Goal: Task Accomplishment & Management: Manage account settings

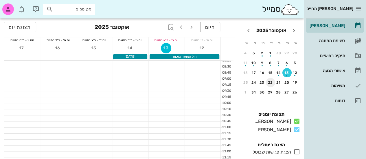
scroll to position [20, 0]
click at [296, 122] on icon at bounding box center [296, 121] width 7 height 7
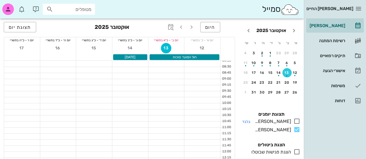
click at [296, 122] on icon at bounding box center [296, 121] width 7 height 7
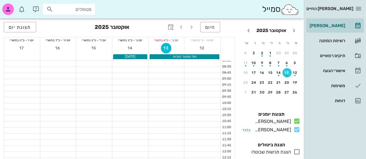
click at [295, 130] on icon at bounding box center [296, 129] width 7 height 7
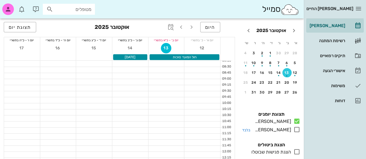
click at [295, 130] on icon at bounding box center [296, 129] width 7 height 7
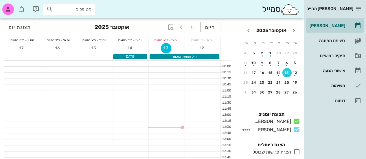
scroll to position [38, 0]
click at [296, 152] on icon at bounding box center [296, 152] width 7 height 7
click at [179, 117] on div at bounding box center [166, 118] width 36 height 6
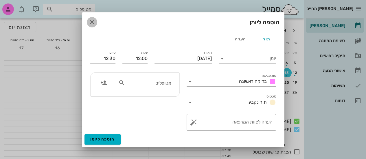
click at [92, 21] on icon "button" at bounding box center [92, 22] width 7 height 7
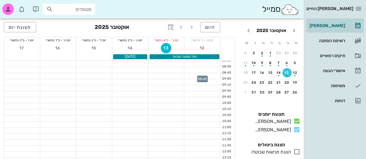
click at [205, 75] on div at bounding box center [202, 76] width 36 height 6
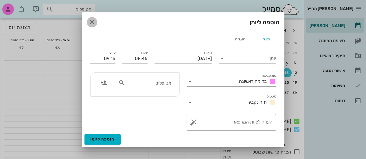
click at [91, 23] on icon "button" at bounding box center [92, 22] width 7 height 7
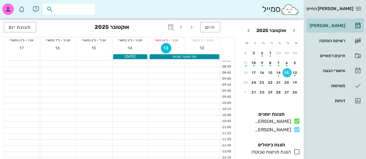
click at [61, 9] on input "text" at bounding box center [72, 9] width 37 height 8
click at [359, 8] on icon "button" at bounding box center [358, 8] width 7 height 7
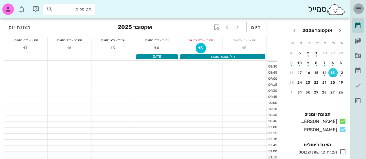
click at [359, 8] on icon "button" at bounding box center [358, 8] width 7 height 7
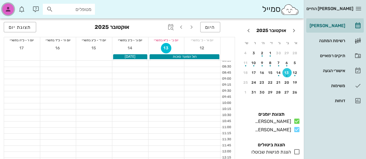
click at [8, 3] on div "button" at bounding box center [8, 9] width 12 height 12
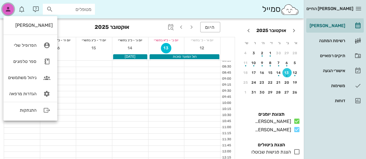
click at [8, 3] on div "button" at bounding box center [8, 9] width 12 height 12
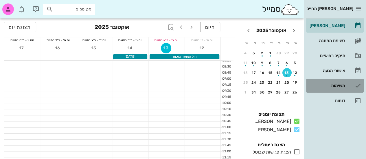
click at [334, 89] on div "משימות" at bounding box center [327, 85] width 37 height 9
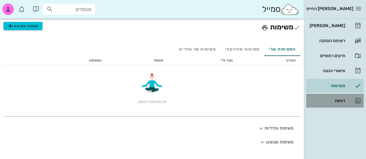
click at [333, 96] on div "דוחות" at bounding box center [327, 100] width 37 height 9
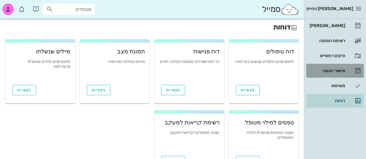
click at [335, 68] on div "אישורי הגעה" at bounding box center [327, 70] width 37 height 9
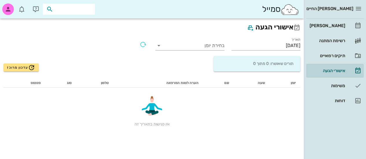
click at [75, 10] on input "text" at bounding box center [72, 9] width 37 height 8
type input "נחצמ"
drag, startPoint x: 75, startPoint y: 10, endPoint x: 111, endPoint y: 5, distance: 36.2
click at [111, 5] on div "סמייל נחצמ" at bounding box center [152, 9] width 304 height 19
click at [291, 29] on h2 "אישורי הגעה" at bounding box center [151, 27] width 297 height 11
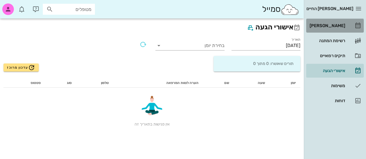
click at [340, 30] on div "[PERSON_NAME]" at bounding box center [327, 25] width 37 height 9
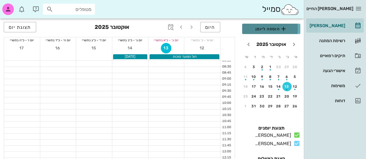
click at [269, 30] on span "הוספה ליומן" at bounding box center [271, 28] width 49 height 7
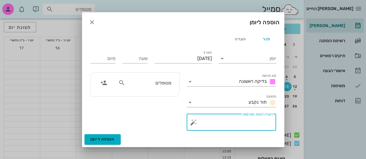
click at [214, 126] on textarea "הערה לצוות המרפאה" at bounding box center [234, 124] width 78 height 14
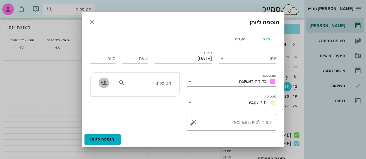
click at [105, 84] on icon "button" at bounding box center [103, 83] width 7 height 7
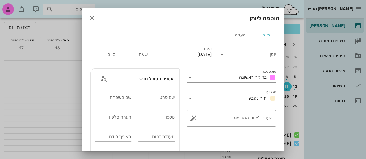
click at [159, 99] on input "שם פרטי" at bounding box center [156, 97] width 36 height 9
type input "[PERSON_NAME]"
click at [122, 100] on input "שם משפחה" at bounding box center [113, 97] width 36 height 9
type input "[PERSON_NAME]"
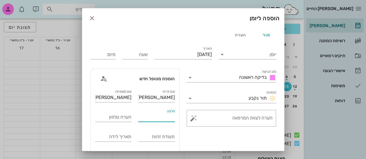
click at [148, 117] on input "טלפון" at bounding box center [156, 117] width 36 height 9
type input "0507161684"
click at [150, 135] on input "תעודת זהות" at bounding box center [156, 137] width 36 height 9
type input "214541070"
click at [120, 137] on input "תאריך לידה" at bounding box center [113, 137] width 36 height 9
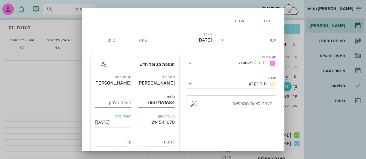
scroll to position [53, 0]
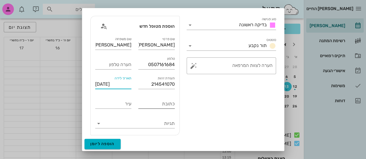
type input "[DATE]"
click at [163, 106] on input "כתובת" at bounding box center [156, 104] width 36 height 9
click at [128, 102] on input "עיר" at bounding box center [113, 104] width 36 height 9
click at [142, 104] on input "הקונגרס הציוני" at bounding box center [156, 104] width 36 height 9
type input "הקונגרס הציוני 18"
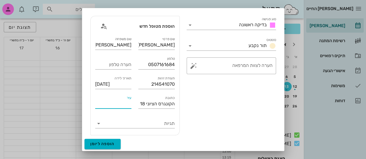
click at [123, 105] on input "עיר" at bounding box center [113, 104] width 36 height 9
type input "עפולה"
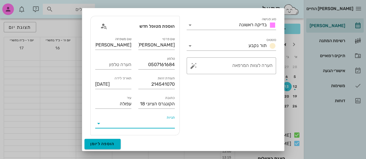
click at [135, 124] on input "תגיות" at bounding box center [139, 123] width 70 height 9
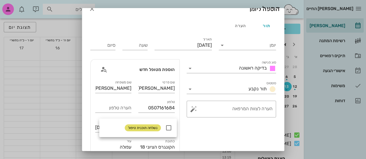
scroll to position [0, 0]
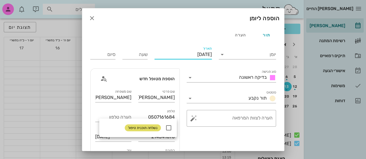
click at [188, 56] on input "[DATE]" at bounding box center [183, 54] width 57 height 9
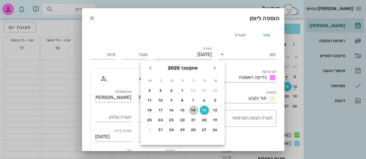
click at [195, 109] on div "14" at bounding box center [193, 111] width 9 height 4
type input "[DATE]"
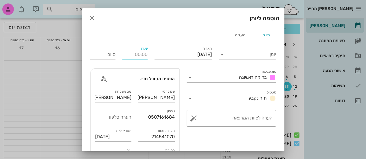
click at [143, 55] on input "שעה" at bounding box center [134, 54] width 25 height 9
type input "10:00"
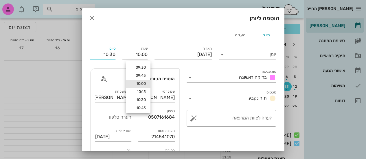
click at [114, 54] on input "10:30" at bounding box center [102, 54] width 25 height 9
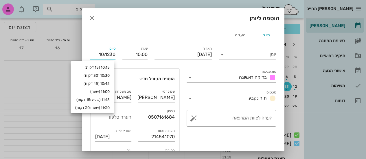
click at [114, 54] on input "10:1230" at bounding box center [102, 54] width 25 height 9
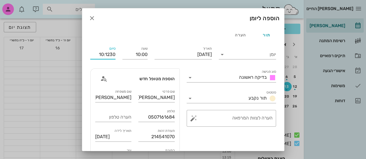
click at [114, 54] on input "10:1230" at bounding box center [102, 54] width 25 height 9
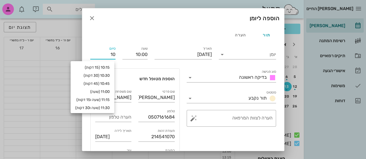
type input "1"
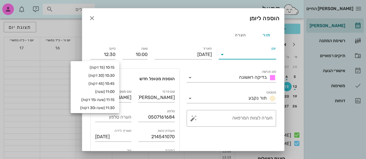
click at [231, 55] on input "יומן" at bounding box center [251, 54] width 49 height 9
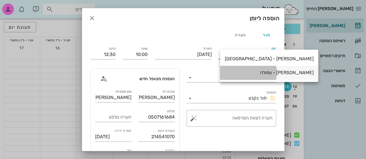
click at [242, 71] on div "[PERSON_NAME] - עפולה" at bounding box center [269, 72] width 89 height 5
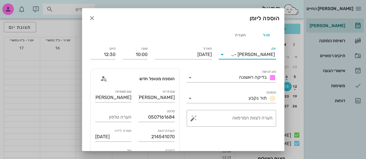
scroll to position [1, 0]
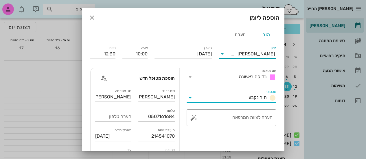
click at [234, 100] on input "סטטוס" at bounding box center [221, 97] width 52 height 9
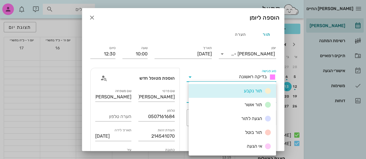
click at [226, 77] on input "סוג פגישה" at bounding box center [216, 77] width 42 height 9
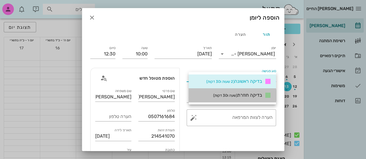
click at [225, 97] on small "(שעה ו30 דקות)" at bounding box center [225, 95] width 24 height 4
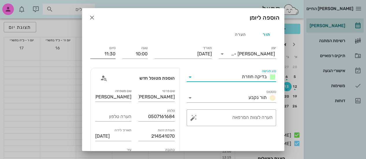
click at [108, 56] on input "11:30" at bounding box center [102, 53] width 25 height 9
type input "1"
click at [146, 55] on input "10:00" at bounding box center [134, 53] width 25 height 9
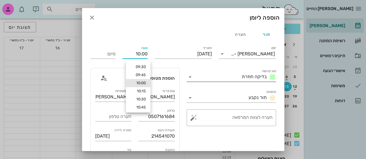
type input "11:30"
click at [239, 74] on input "סוג פגישה" at bounding box center [217, 77] width 45 height 9
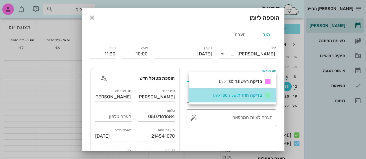
click at [234, 96] on small "(שעה ו30 דקות)" at bounding box center [225, 95] width 24 height 4
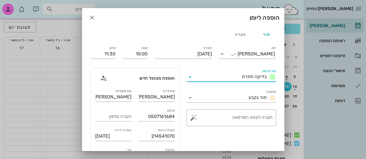
scroll to position [53, 0]
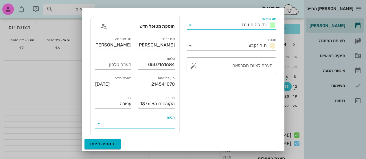
click at [129, 123] on input "תגיות" at bounding box center [139, 123] width 70 height 9
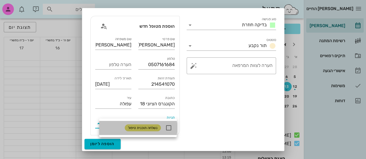
click at [171, 128] on icon at bounding box center [168, 128] width 7 height 7
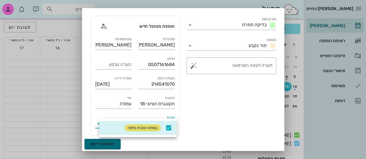
click at [113, 144] on span "הוספה ליומן" at bounding box center [102, 144] width 25 height 5
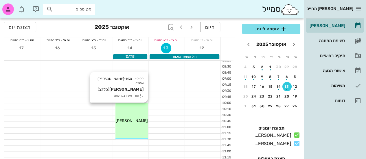
click at [142, 114] on div "10:00 - 11:30 [PERSON_NAME] - עפולה [PERSON_NAME] (גיל 21 ) תור ראשון במרפאה [P…" at bounding box center [131, 122] width 32 height 36
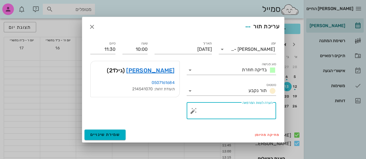
click at [217, 107] on textarea "הערה לצוות המרפאה" at bounding box center [234, 113] width 78 height 14
type textarea "ניסיון"
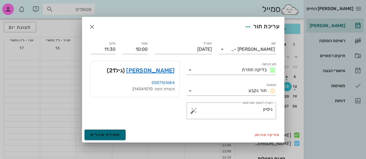
click at [113, 131] on button "שמירת שינויים" at bounding box center [105, 135] width 41 height 10
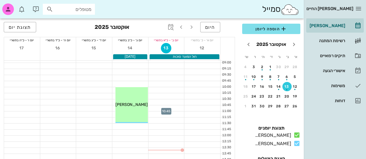
scroll to position [0, 0]
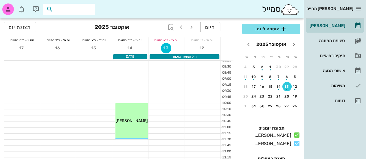
click at [77, 11] on input "text" at bounding box center [72, 9] width 37 height 8
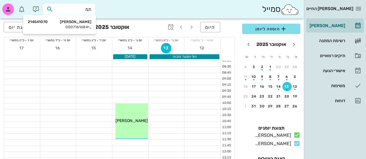
type input "[PERSON_NAME]"
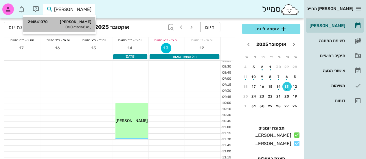
click at [69, 31] on div "[PERSON_NAME] 214541070 0507161684" at bounding box center [60, 24] width 64 height 14
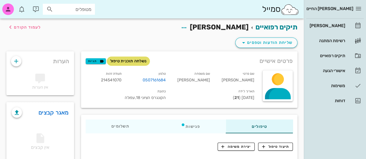
scroll to position [52, 0]
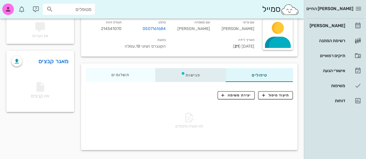
click at [200, 77] on div "פגישות" at bounding box center [190, 75] width 71 height 14
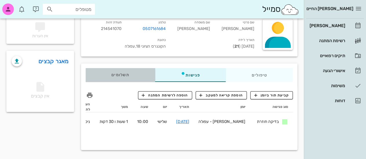
click at [119, 74] on span "תשלומים 0₪" at bounding box center [120, 75] width 18 height 4
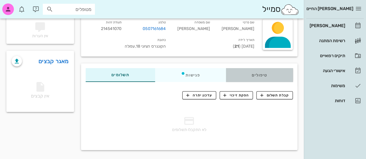
click at [266, 76] on div "טיפולים" at bounding box center [259, 75] width 67 height 14
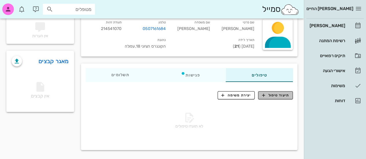
click at [265, 96] on icon "button" at bounding box center [263, 95] width 5 height 5
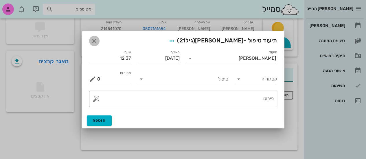
click at [96, 40] on icon "button" at bounding box center [94, 41] width 7 height 7
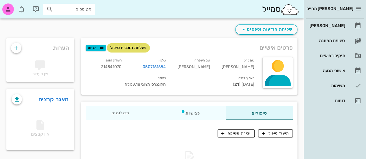
scroll to position [0, 0]
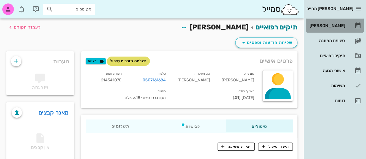
click at [335, 29] on div "[PERSON_NAME]" at bounding box center [327, 25] width 37 height 9
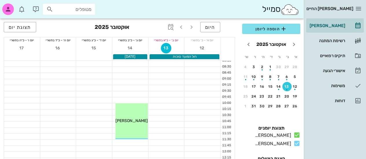
click at [160, 82] on div at bounding box center [166, 82] width 36 height 6
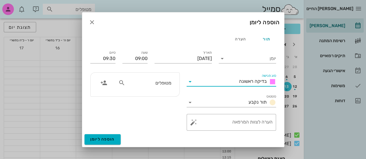
click at [211, 79] on input "סוג פגישה" at bounding box center [216, 81] width 42 height 9
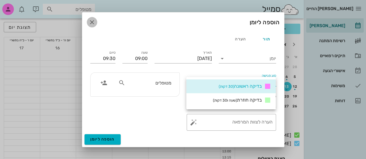
click at [95, 19] on icon "button" at bounding box center [92, 22] width 7 height 7
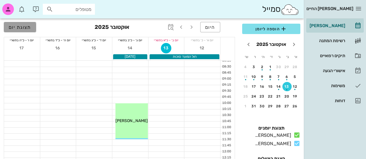
click at [27, 27] on span "תצוגת יום" at bounding box center [20, 27] width 23 height 5
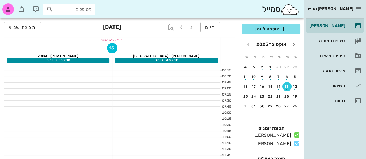
drag, startPoint x: 27, startPoint y: 27, endPoint x: 152, endPoint y: 27, distance: 125.3
click at [152, 27] on div "היום [DATE] תצוגת שבוע" at bounding box center [119, 28] width 231 height 19
click at [35, 26] on span "תצוגת שבוע" at bounding box center [22, 27] width 27 height 5
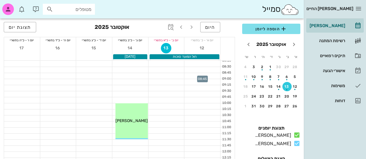
click at [186, 78] on div at bounding box center [202, 76] width 36 height 6
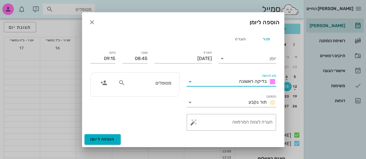
click at [204, 80] on input "סוג פגישה" at bounding box center [216, 81] width 42 height 9
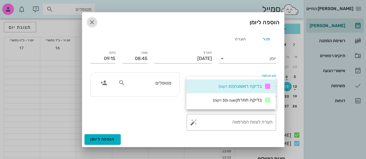
click at [89, 21] on icon "button" at bounding box center [92, 22] width 7 height 7
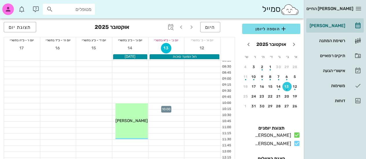
click at [165, 107] on div at bounding box center [166, 107] width 36 height 6
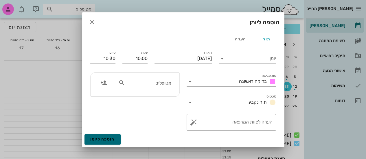
click at [110, 139] on span "הוספה ליומן" at bounding box center [102, 139] width 25 height 5
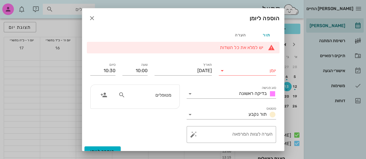
click at [251, 67] on input "יומן" at bounding box center [251, 70] width 49 height 9
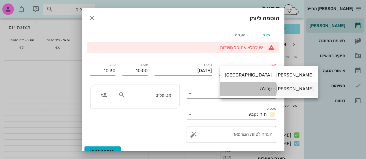
click at [245, 91] on div "[PERSON_NAME] - עפולה" at bounding box center [269, 88] width 89 height 5
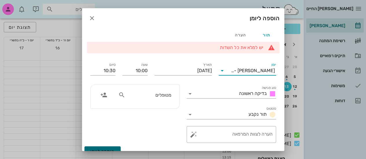
click at [110, 148] on button "הוספה ליומן" at bounding box center [103, 152] width 36 height 10
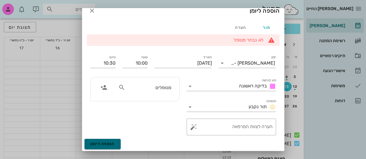
click at [109, 142] on span "הוספה ליומן" at bounding box center [102, 144] width 25 height 5
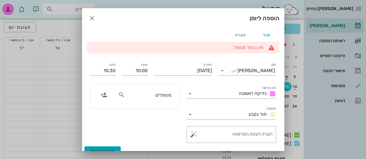
scroll to position [0, 0]
click at [164, 92] on input "מטופלים" at bounding box center [148, 95] width 45 height 8
type input "[PERSON_NAME]"
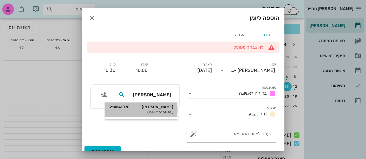
click at [159, 110] on div "[PERSON_NAME] 214541070 0507161684" at bounding box center [142, 110] width 64 height 14
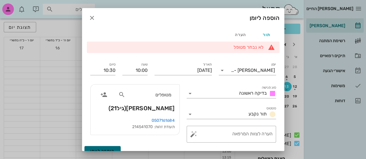
click at [100, 149] on span "הוספה ליומן" at bounding box center [102, 151] width 25 height 5
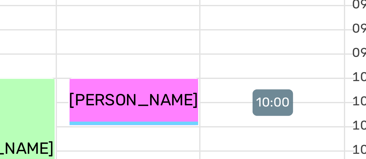
scroll to position [17, 0]
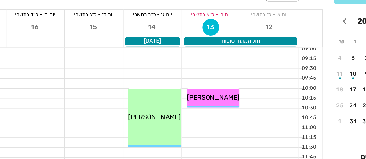
drag, startPoint x: 175, startPoint y: 91, endPoint x: 100, endPoint y: 82, distance: 75.5
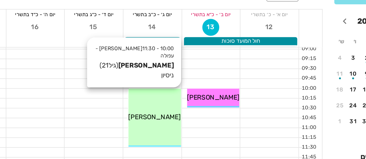
drag, startPoint x: 122, startPoint y: 92, endPoint x: 131, endPoint y: 97, distance: 10.4
click at [131, 97] on div "10:00 - 11:30 [PERSON_NAME] - עפולה [PERSON_NAME] (גיל 21 ) ניסיון [PERSON_NAME]" at bounding box center [131, 104] width 32 height 36
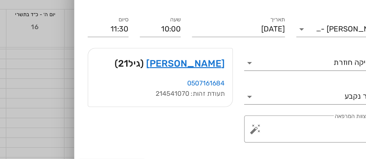
click at [63, 65] on div at bounding box center [183, 79] width 366 height 159
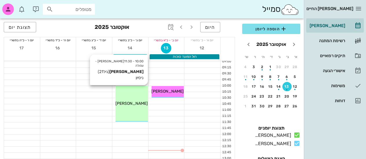
drag, startPoint x: 135, startPoint y: 99, endPoint x: 131, endPoint y: 96, distance: 3.9
click at [131, 96] on div "10:00 - 11:30 [PERSON_NAME] - עפולה [PERSON_NAME] (גיל 21 ) ניסיון [PERSON_NAME]" at bounding box center [131, 104] width 32 height 36
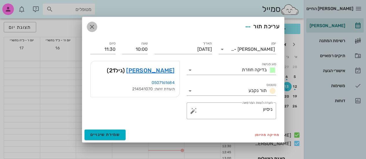
click at [92, 27] on icon "button" at bounding box center [92, 26] width 7 height 7
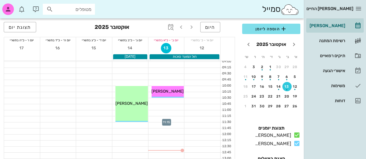
drag, startPoint x: 135, startPoint y: 96, endPoint x: 172, endPoint y: 117, distance: 42.3
click at [172, 117] on div at bounding box center [166, 119] width 36 height 6
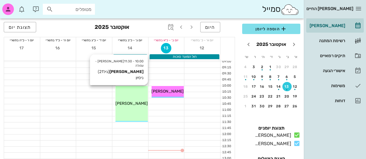
click at [144, 100] on div "10:00 - 11:30 [PERSON_NAME] - עפולה [PERSON_NAME] (גיל 21 ) ניסיון [PERSON_NAME]" at bounding box center [131, 104] width 32 height 36
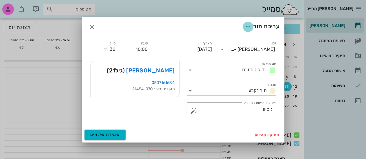
click at [249, 26] on icon "button" at bounding box center [248, 26] width 7 height 7
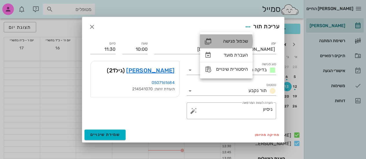
click at [223, 42] on div "שכפול פגישה" at bounding box center [232, 40] width 32 height 5
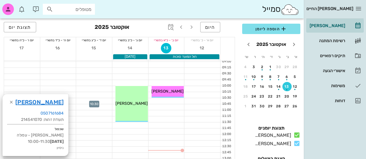
click at [78, 102] on div at bounding box center [94, 101] width 36 height 6
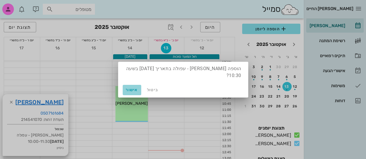
click at [129, 90] on span "אישור" at bounding box center [132, 90] width 14 height 5
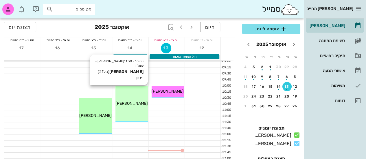
click at [128, 96] on div "10:00 - 11:30 [PERSON_NAME] - עפולה [PERSON_NAME] (גיל 21 ) ניסיון [PERSON_NAME]" at bounding box center [131, 104] width 32 height 36
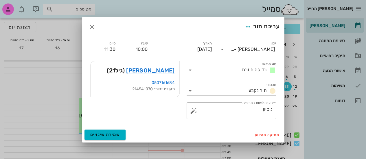
click at [62, 88] on div at bounding box center [183, 79] width 366 height 159
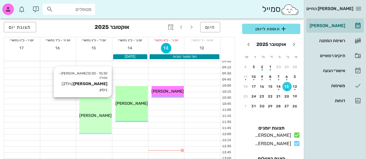
click at [108, 113] on div "[PERSON_NAME]" at bounding box center [95, 116] width 32 height 6
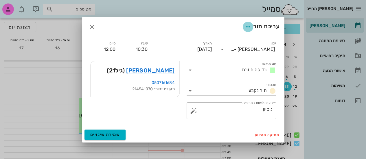
click at [251, 23] on span "button" at bounding box center [248, 26] width 10 height 7
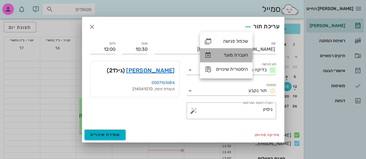
click at [224, 55] on div "העברת מועד" at bounding box center [232, 54] width 32 height 5
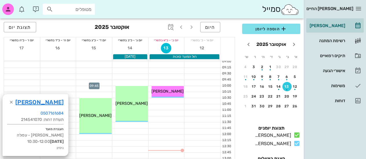
click at [90, 84] on div at bounding box center [94, 83] width 36 height 6
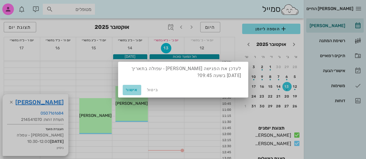
click at [131, 91] on span "אישור" at bounding box center [132, 90] width 14 height 5
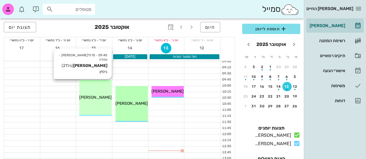
click at [96, 95] on span "[PERSON_NAME]" at bounding box center [95, 97] width 32 height 5
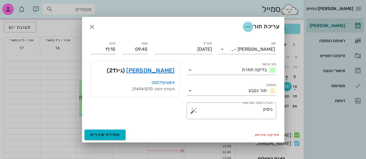
click at [248, 27] on icon "button" at bounding box center [248, 26] width 7 height 7
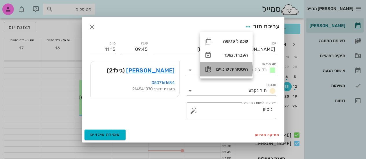
click at [227, 69] on div "היסטורית שינויים" at bounding box center [232, 69] width 32 height 5
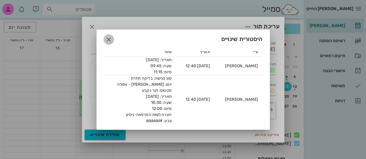
click at [109, 42] on icon "button" at bounding box center [108, 39] width 7 height 7
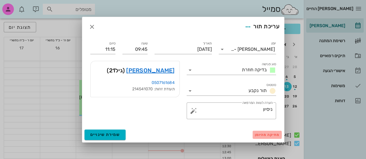
click at [270, 132] on button "מחיקה מהיומן" at bounding box center [267, 135] width 29 height 8
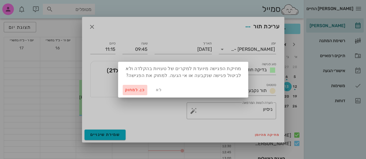
click at [136, 91] on span "כן. למחוק" at bounding box center [135, 90] width 20 height 5
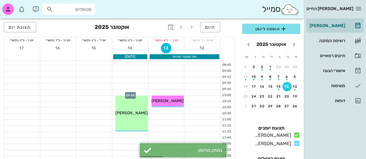
scroll to position [8, 0]
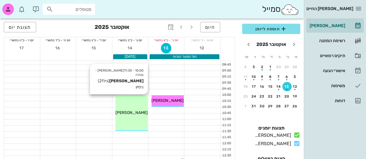
click at [132, 118] on div "10:00 - 11:30 [PERSON_NAME] - עפולה [PERSON_NAME] (גיל 21 ) ניסיון [PERSON_NAME]" at bounding box center [131, 114] width 32 height 36
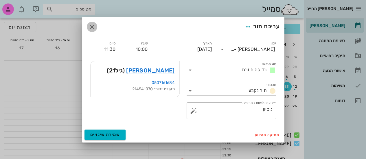
click at [93, 25] on icon "button" at bounding box center [92, 26] width 7 height 7
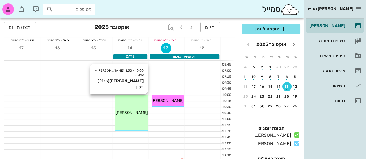
click at [131, 108] on div "10:00 - 11:30 [PERSON_NAME] - עפולה [PERSON_NAME] (גיל 21 ) ניסיון [PERSON_NAME]" at bounding box center [131, 114] width 32 height 36
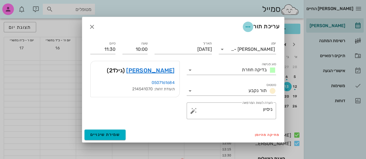
click at [248, 29] on icon "button" at bounding box center [248, 26] width 7 height 7
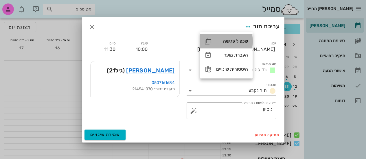
click at [230, 41] on div "שכפול פגישה" at bounding box center [232, 40] width 32 height 5
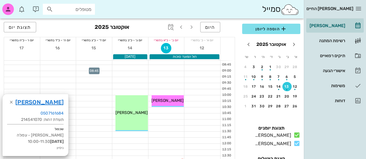
click at [96, 70] on div at bounding box center [94, 68] width 36 height 6
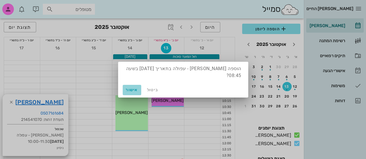
click at [131, 91] on span "אישור" at bounding box center [132, 90] width 14 height 5
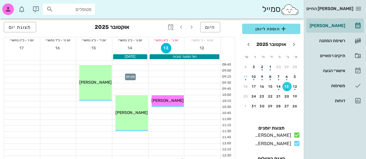
drag, startPoint x: 131, startPoint y: 103, endPoint x: 134, endPoint y: 73, distance: 30.3
drag, startPoint x: 132, startPoint y: 104, endPoint x: 131, endPoint y: 80, distance: 24.0
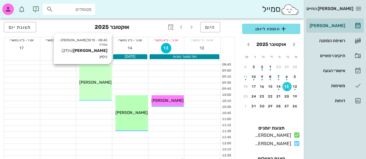
click at [96, 84] on span "[PERSON_NAME]" at bounding box center [95, 82] width 32 height 5
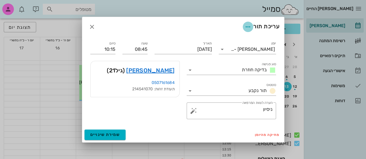
click at [248, 25] on icon "button" at bounding box center [248, 26] width 7 height 7
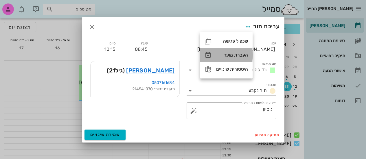
click at [231, 56] on div "העברת מועד" at bounding box center [232, 54] width 32 height 5
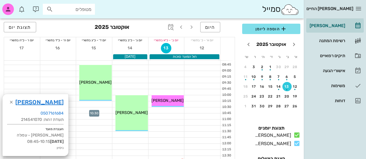
click at [100, 112] on div at bounding box center [94, 111] width 36 height 6
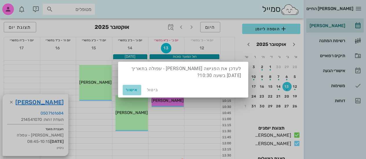
click at [129, 92] on span "אישור" at bounding box center [132, 90] width 14 height 5
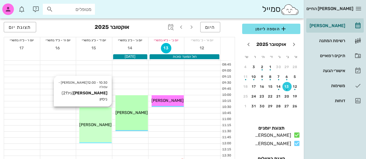
click at [100, 113] on div "10:30 - 12:00 [PERSON_NAME] - עפולה [PERSON_NAME] (גיל 21 ) ניסיון [PERSON_NAME]" at bounding box center [95, 126] width 32 height 36
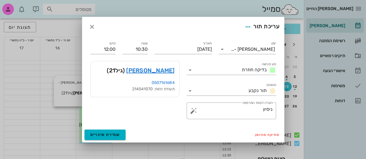
click at [248, 29] on icon "button" at bounding box center [248, 26] width 7 height 7
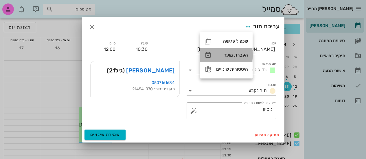
click at [239, 54] on div "העברת מועד" at bounding box center [232, 54] width 32 height 5
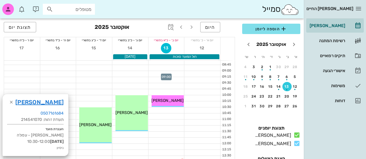
click at [175, 74] on div at bounding box center [166, 74] width 36 height 6
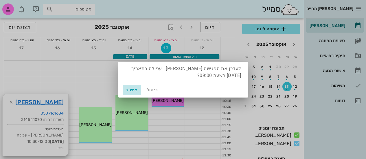
click at [128, 89] on span "אישור" at bounding box center [132, 90] width 14 height 5
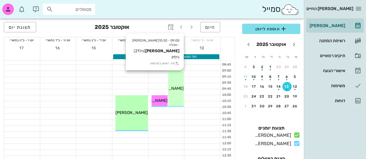
click at [174, 85] on div "09:00 - 10:30 [PERSON_NAME] - עפולה [PERSON_NAME] (גיל 21 ) ניסיון תור ראשון במ…" at bounding box center [176, 89] width 16 height 36
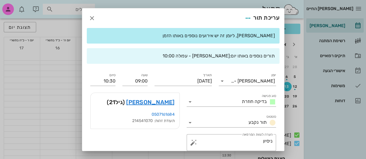
scroll to position [23, 0]
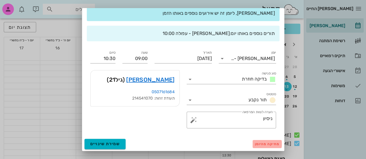
click at [271, 146] on span "מחיקה מהיומן" at bounding box center [267, 144] width 25 height 4
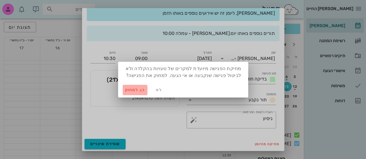
click at [131, 87] on button "כן. למחוק" at bounding box center [135, 90] width 25 height 10
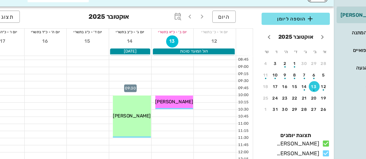
scroll to position [9, 0]
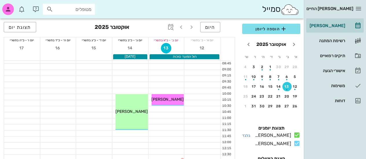
click at [298, 139] on icon at bounding box center [296, 135] width 7 height 7
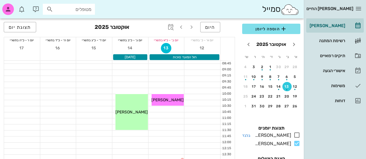
click at [298, 139] on icon at bounding box center [296, 135] width 7 height 7
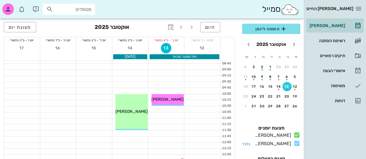
click at [296, 147] on icon at bounding box center [296, 143] width 7 height 7
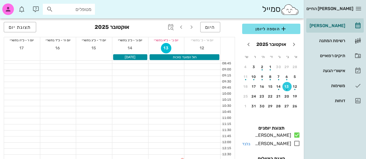
click at [296, 147] on icon at bounding box center [296, 143] width 7 height 7
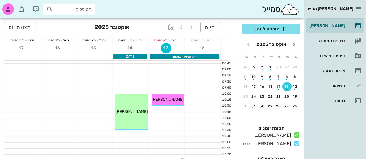
click at [296, 147] on icon at bounding box center [296, 143] width 7 height 7
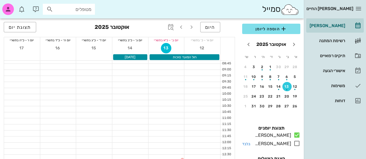
click at [296, 147] on icon at bounding box center [296, 143] width 7 height 7
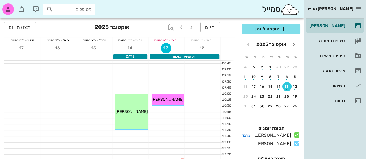
click at [296, 139] on icon at bounding box center [296, 135] width 7 height 7
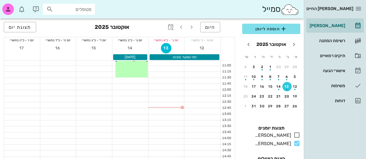
scroll to position [64, 0]
click at [199, 91] on div at bounding box center [202, 92] width 36 height 6
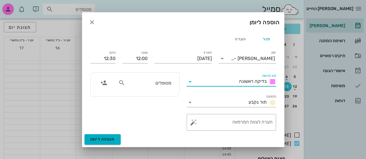
click at [220, 81] on input "סוג פגישה" at bounding box center [216, 81] width 42 height 9
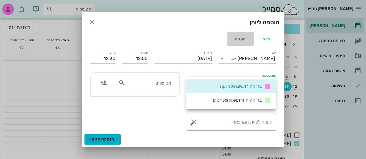
click at [238, 41] on div "הערה" at bounding box center [240, 39] width 26 height 14
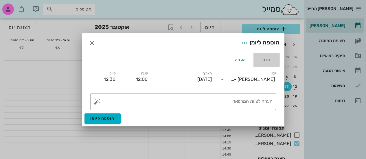
click at [270, 62] on div "תור" at bounding box center [267, 60] width 26 height 14
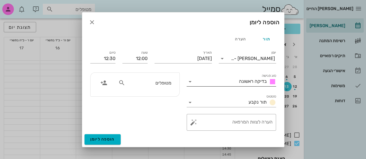
click at [250, 85] on div "בדיקה ראשונה" at bounding box center [256, 81] width 39 height 7
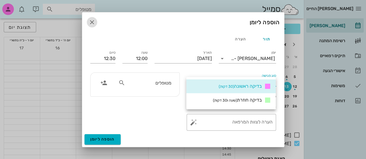
click at [94, 21] on icon "button" at bounding box center [92, 22] width 7 height 7
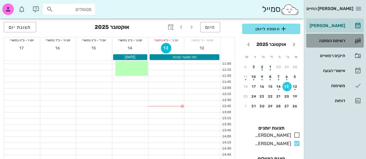
click at [336, 44] on div "רשימת המתנה" at bounding box center [327, 40] width 37 height 9
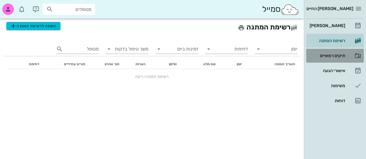
click at [333, 58] on div "תיקים רפואיים" at bounding box center [327, 55] width 37 height 9
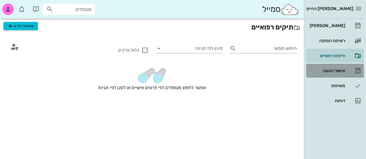
click at [323, 75] on div "אישורי הגעה" at bounding box center [327, 70] width 37 height 9
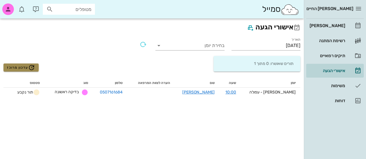
click at [21, 70] on span "עדכון מרוכז" at bounding box center [21, 67] width 28 height 7
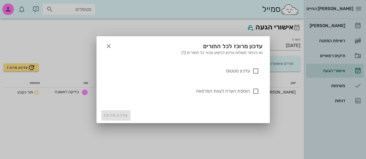
click at [236, 70] on label "עדכון סטטוס" at bounding box center [181, 71] width 138 height 6
checkbox input "true"
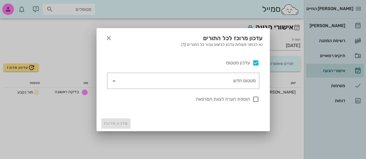
click at [228, 98] on label "הוספת הערה לצוות המרפאה" at bounding box center [178, 100] width 143 height 6
checkbox input "true"
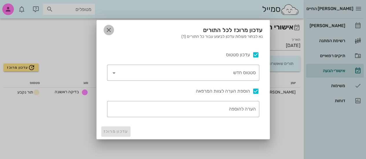
click at [108, 30] on icon "button" at bounding box center [108, 30] width 7 height 7
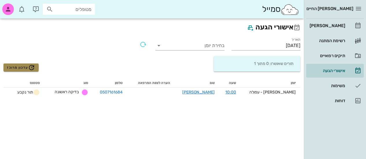
click at [33, 67] on icon "button" at bounding box center [31, 67] width 7 height 7
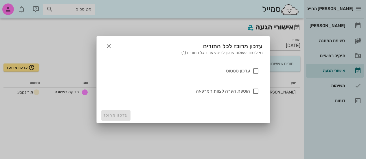
click at [234, 70] on label "עדכון סטטוס" at bounding box center [181, 71] width 138 height 6
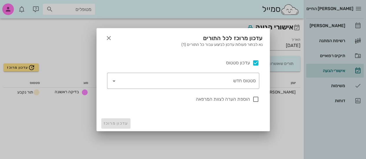
checkbox input "true"
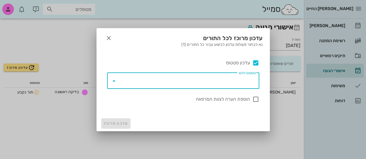
click at [214, 79] on input "סטטוס חדש" at bounding box center [187, 80] width 137 height 9
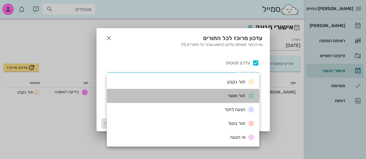
click at [219, 97] on div "תור אושר" at bounding box center [183, 96] width 153 height 14
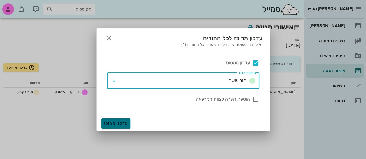
click at [126, 120] on button "עדכון מרוכז" at bounding box center [115, 124] width 29 height 10
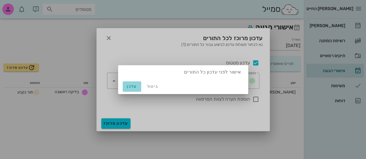
click at [127, 85] on span "עדכן" at bounding box center [132, 86] width 14 height 5
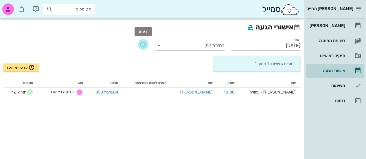
click at [143, 45] on icon "button" at bounding box center [143, 44] width 7 height 7
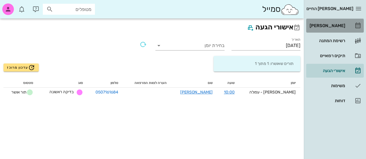
click at [321, 24] on div "[PERSON_NAME]" at bounding box center [327, 25] width 37 height 5
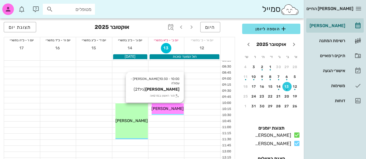
click at [174, 109] on span "[PERSON_NAME]" at bounding box center [167, 109] width 32 height 5
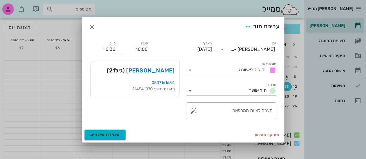
click at [245, 70] on span "בדיקה ראשונה" at bounding box center [253, 69] width 28 height 5
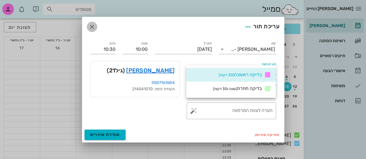
click at [94, 27] on icon "button" at bounding box center [92, 26] width 7 height 7
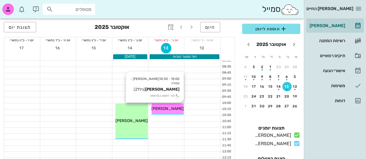
click at [165, 110] on span "[PERSON_NAME]" at bounding box center [167, 109] width 32 height 5
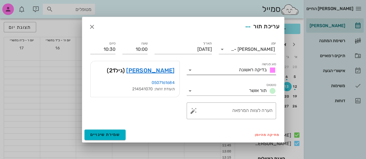
click at [237, 71] on div "בדיקה ראשונה" at bounding box center [256, 70] width 39 height 7
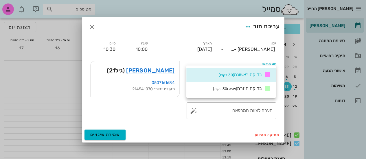
click at [154, 113] on div "[PERSON_NAME] (גיל 21 ) 0507161684 תעודת זהות: 214541070" at bounding box center [135, 90] width 96 height 65
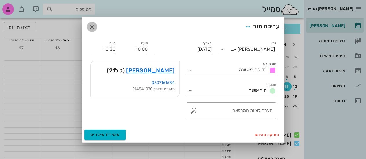
click at [92, 28] on icon "button" at bounding box center [92, 26] width 7 height 7
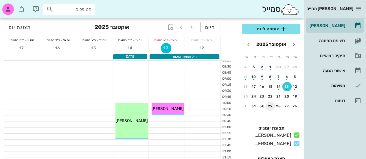
scroll to position [20, 0]
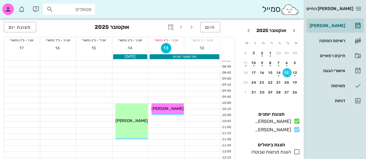
click at [296, 153] on icon at bounding box center [296, 152] width 7 height 7
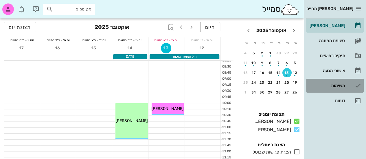
click at [332, 90] on div "משימות" at bounding box center [327, 85] width 37 height 9
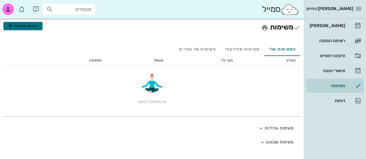
click at [34, 22] on button "הוספת משימה" at bounding box center [22, 26] width 39 height 8
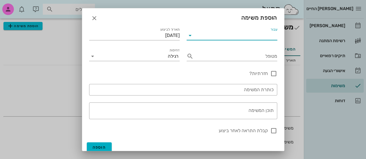
click at [225, 33] on input "עבור" at bounding box center [236, 35] width 82 height 9
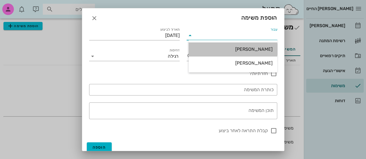
click at [258, 51] on div "[PERSON_NAME]" at bounding box center [232, 49] width 79 height 5
type input "[PERSON_NAME]"
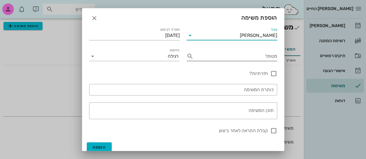
click at [250, 57] on input "מטופל" at bounding box center [236, 56] width 81 height 9
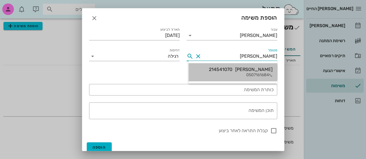
click at [250, 68] on div "[PERSON_NAME] 214541070" at bounding box center [241, 69] width 64 height 5
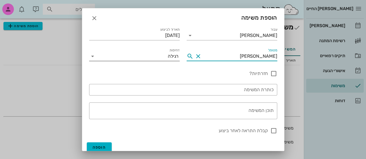
type input "[PERSON_NAME]"
click at [167, 56] on input "דחיפות" at bounding box center [132, 56] width 71 height 9
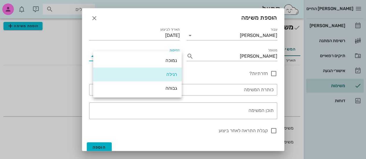
click at [208, 71] on div "חזרה כל שבוע" at bounding box center [182, 73] width 65 height 16
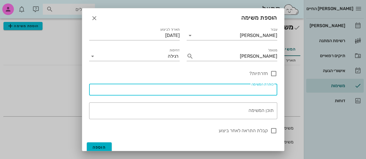
click at [212, 88] on input "כותרת המשימה" at bounding box center [183, 89] width 181 height 9
type input "רמדי"
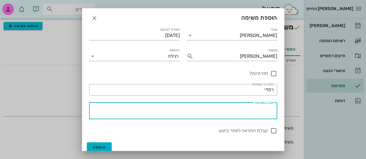
click at [204, 108] on textarea "תוכן המשימה" at bounding box center [181, 113] width 183 height 14
type textarea "להכין חדש"
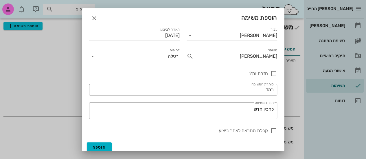
click at [233, 128] on label "קבלת התראה לאחר ביצוע" at bounding box center [243, 131] width 49 height 6
checkbox input "true"
click at [106, 146] on span "הוספה" at bounding box center [100, 147] width 14 height 5
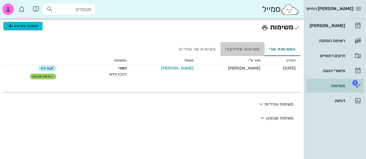
click at [236, 47] on div "משימות שחילקתי" at bounding box center [243, 49] width 44 height 14
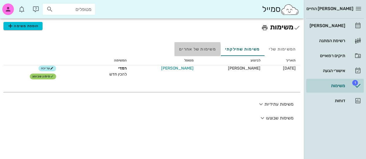
click at [199, 52] on div "משימות של אחרים" at bounding box center [198, 49] width 46 height 14
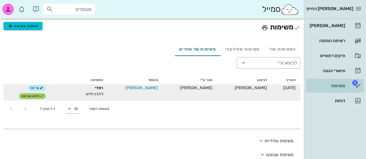
click at [149, 89] on span "[PERSON_NAME]" at bounding box center [141, 88] width 32 height 6
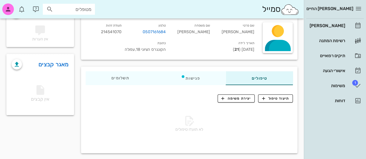
scroll to position [52, 0]
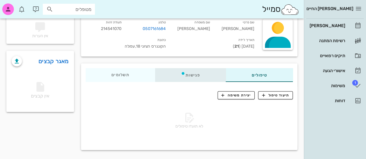
click at [181, 75] on div "פגישות" at bounding box center [190, 75] width 71 height 14
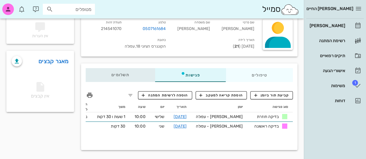
click at [127, 73] on span "תשלומים 0₪" at bounding box center [120, 75] width 18 height 4
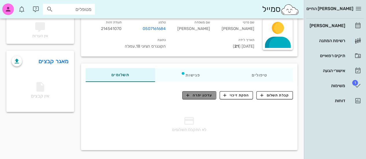
click at [193, 95] on span "עדכון יתרה" at bounding box center [199, 95] width 26 height 5
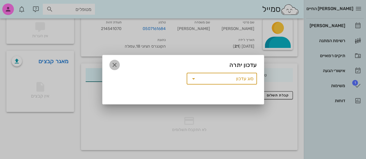
click at [116, 63] on icon "button" at bounding box center [114, 65] width 7 height 7
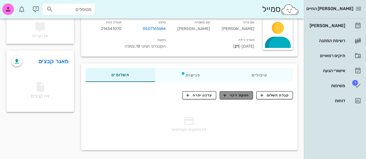
click at [232, 96] on span "הפקת זיכוי" at bounding box center [236, 95] width 26 height 5
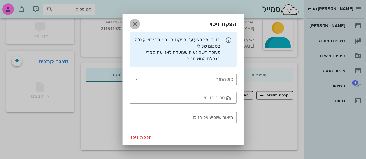
click at [136, 22] on icon "button" at bounding box center [134, 24] width 7 height 7
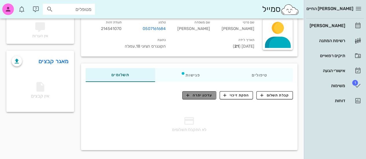
click at [194, 96] on span "עדכון יתרה" at bounding box center [199, 95] width 26 height 5
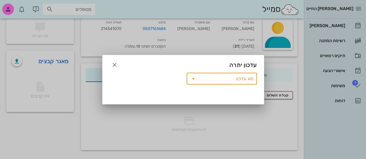
click at [196, 81] on icon at bounding box center [193, 79] width 7 height 7
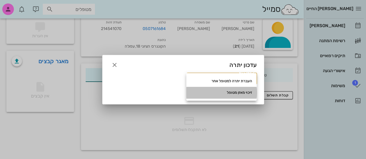
click at [215, 88] on div "זיכוי מאזן מטופל" at bounding box center [221, 92] width 61 height 9
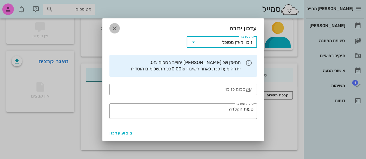
click at [115, 27] on icon "button" at bounding box center [114, 28] width 7 height 7
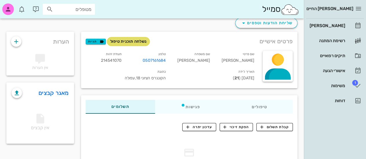
scroll to position [0, 0]
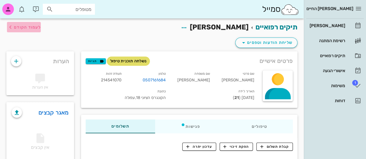
click at [39, 28] on span "לעמוד הקודם" at bounding box center [27, 27] width 27 height 5
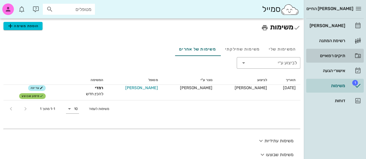
click at [326, 54] on div "תיקים רפואיים" at bounding box center [327, 56] width 37 height 5
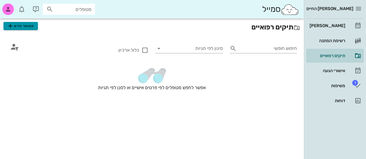
click at [31, 25] on span "מטופל חדש" at bounding box center [20, 26] width 27 height 7
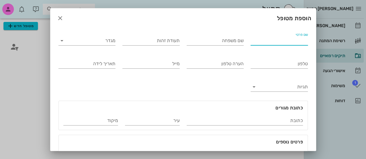
click at [298, 41] on input "שם פרטי" at bounding box center [279, 40] width 57 height 9
type input "[PERSON_NAME]"
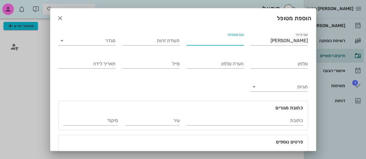
click at [244, 42] on input "שם משפחה" at bounding box center [215, 40] width 57 height 9
type input "[PERSON_NAME]"
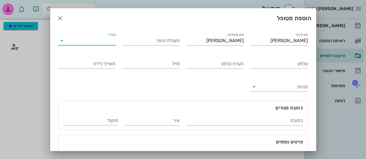
click at [115, 38] on input "מגדר" at bounding box center [92, 40] width 48 height 9
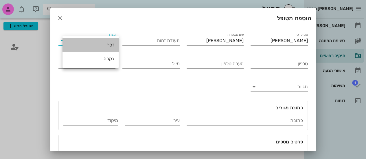
click at [112, 43] on div "זכר" at bounding box center [90, 44] width 47 height 5
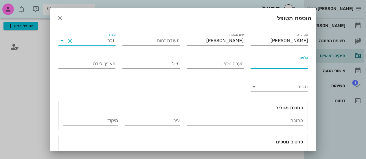
click at [257, 67] on input "טלפון" at bounding box center [279, 63] width 57 height 9
type input "0532779040"
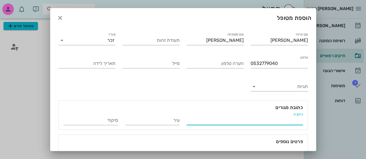
click at [271, 122] on input "כתובת" at bounding box center [245, 120] width 116 height 9
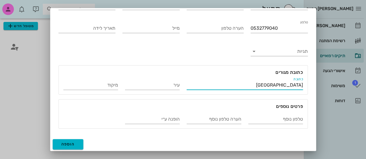
type input "[GEOGRAPHIC_DATA]"
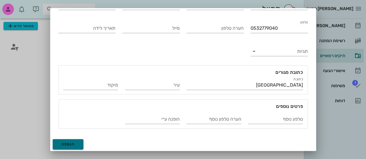
click at [73, 140] on button "הוספה" at bounding box center [68, 144] width 31 height 10
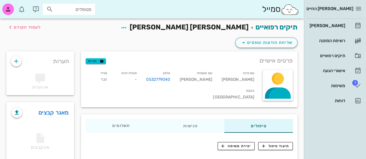
click at [96, 89] on div "שם פרטי [PERSON_NAME] שם משפחה [PERSON_NAME] טלפון 0532779040 תעודת זהות - מגדר…" at bounding box center [170, 87] width 177 height 40
click at [244, 81] on div "שם פרטי [PERSON_NAME]" at bounding box center [238, 78] width 42 height 18
drag, startPoint x: 159, startPoint y: 80, endPoint x: 164, endPoint y: 80, distance: 4.3
click at [142, 80] on div "תעודת זהות -" at bounding box center [127, 78] width 30 height 18
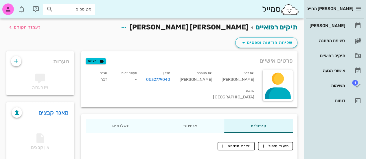
click at [271, 62] on span "פרטים אישיים" at bounding box center [276, 60] width 33 height 9
click at [169, 75] on div "טלפון 0532779040" at bounding box center [158, 78] width 33 height 18
click at [137, 73] on small "תעודת זהות" at bounding box center [129, 73] width 16 height 4
click at [101, 60] on icon "button" at bounding box center [101, 61] width 5 height 5
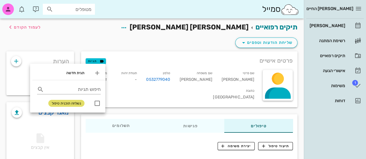
click at [144, 67] on div "שם פרטי [PERSON_NAME] שם משפחה [PERSON_NAME] טלפון 0532779040 תעודת זהות - מגדר…" at bounding box center [170, 87] width 177 height 40
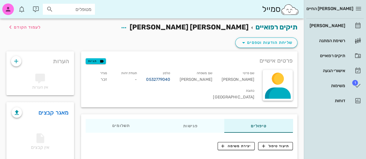
click at [170, 77] on link "0532779040" at bounding box center [158, 80] width 24 height 6
click at [212, 72] on small "שם משפחה" at bounding box center [205, 73] width 16 height 4
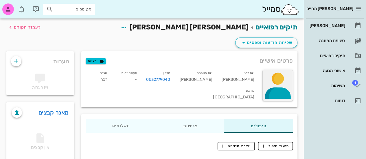
click at [276, 74] on div at bounding box center [277, 85] width 30 height 31
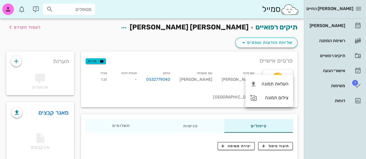
click at [245, 71] on div "שם פרטי [PERSON_NAME]" at bounding box center [238, 78] width 42 height 18
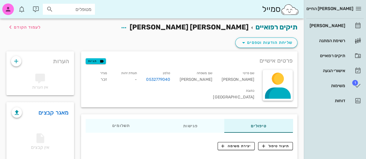
click at [278, 62] on span "פרטים אישיים" at bounding box center [276, 60] width 33 height 9
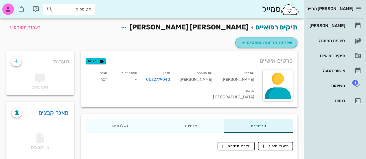
click at [285, 43] on span "שליחת הודעות וטפסים" at bounding box center [266, 42] width 52 height 7
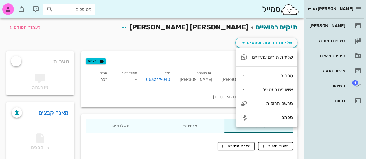
click at [186, 95] on div "שם פרטי [PERSON_NAME] שם משפחה [PERSON_NAME] טלפון 0532779040 תעודת זהות - מגדר…" at bounding box center [170, 87] width 177 height 40
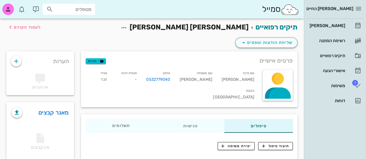
click at [142, 77] on div "תעודת זהות -" at bounding box center [127, 78] width 30 height 18
click at [25, 26] on span "לעמוד הקודם" at bounding box center [27, 27] width 27 height 5
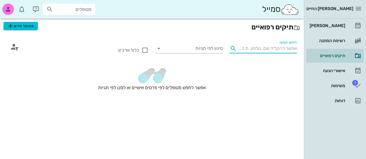
click at [255, 47] on input "חיפוש חופשי" at bounding box center [268, 48] width 58 height 9
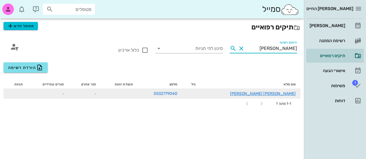
type input "[PERSON_NAME]"
click at [96, 92] on small "-" at bounding box center [95, 94] width 1 height 4
click at [138, 94] on td at bounding box center [119, 93] width 37 height 9
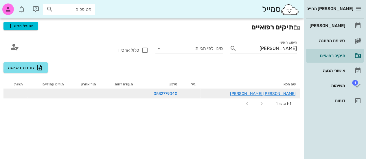
click at [138, 94] on td at bounding box center [119, 93] width 37 height 9
click at [291, 94] on link "[PERSON_NAME] [PERSON_NAME]" at bounding box center [263, 93] width 66 height 5
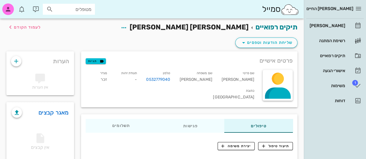
drag, startPoint x: 147, startPoint y: 81, endPoint x: 168, endPoint y: 50, distance: 36.8
click at [168, 50] on div "פרטים אישיים תגיות שם פרטי [PERSON_NAME] שם משפחה [PERSON_NAME] טלפון 053277904…" at bounding box center [190, 79] width 224 height 63
click at [103, 87] on div "כתובת [GEOGRAPHIC_DATA]" at bounding box center [170, 96] width 177 height 18
click at [213, 95] on span "[GEOGRAPHIC_DATA]" at bounding box center [233, 97] width 41 height 5
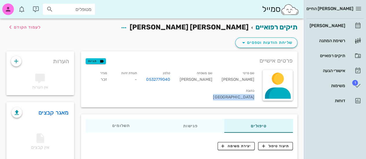
click at [213, 95] on span "[GEOGRAPHIC_DATA]" at bounding box center [233, 97] width 41 height 5
click at [127, 27] on icon "button" at bounding box center [123, 27] width 7 height 7
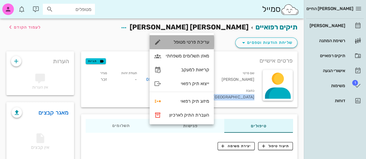
click at [198, 41] on div "עריכת פרטי מטופל" at bounding box center [187, 41] width 43 height 5
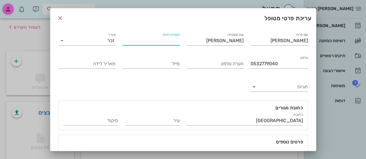
click at [180, 41] on input "תעודת זהות" at bounding box center [150, 40] width 57 height 9
paste input "038650834"
type input "038650834"
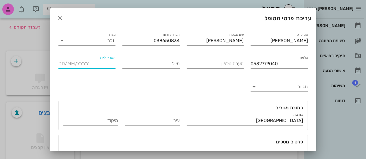
click at [109, 65] on input "תאריך לידה" at bounding box center [86, 63] width 57 height 9
type input "[DATE]"
click at [255, 114] on div "כתובת [GEOGRAPHIC_DATA]" at bounding box center [245, 119] width 116 height 13
drag, startPoint x: 255, startPoint y: 114, endPoint x: 264, endPoint y: 123, distance: 12.9
click at [264, 123] on div "כתובת [GEOGRAPHIC_DATA]" at bounding box center [245, 119] width 116 height 13
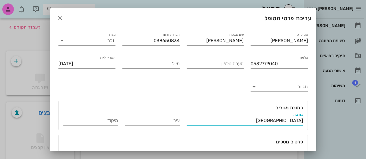
click at [264, 123] on input "[GEOGRAPHIC_DATA]" at bounding box center [245, 120] width 116 height 9
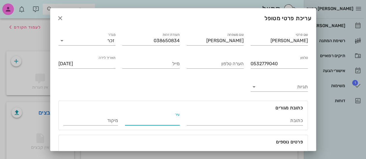
click at [168, 121] on input "עיר" at bounding box center [152, 120] width 55 height 9
paste input "[GEOGRAPHIC_DATA]"
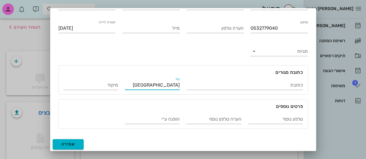
type input "[GEOGRAPHIC_DATA]"
click at [75, 142] on span "שמירה" at bounding box center [68, 144] width 14 height 5
type input "[DATE]"
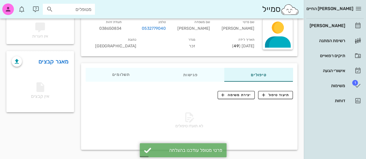
scroll to position [0, 0]
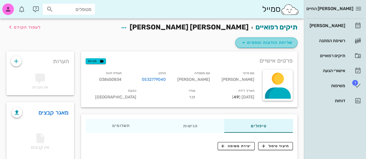
click at [267, 47] on button "שליחת הודעות וטפסים" at bounding box center [266, 43] width 62 height 10
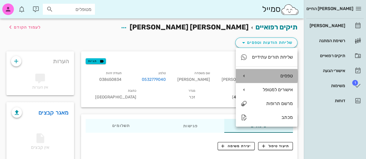
click at [259, 77] on div "טפסים" at bounding box center [272, 75] width 41 height 5
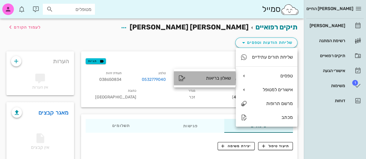
click at [225, 80] on div "שאלון בריאות" at bounding box center [210, 78] width 41 height 5
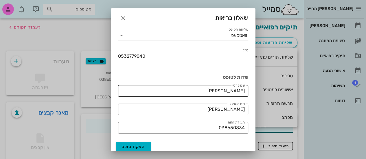
click at [224, 92] on input "[PERSON_NAME]" at bounding box center [183, 91] width 123 height 9
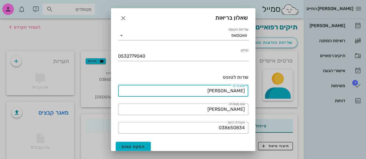
click at [224, 92] on input "[PERSON_NAME]" at bounding box center [183, 91] width 123 height 9
type input "[PERSON_NAME]"
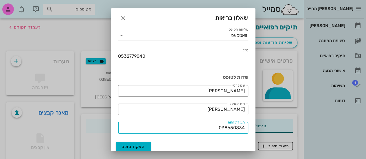
click at [222, 126] on input "038650834" at bounding box center [183, 128] width 123 height 9
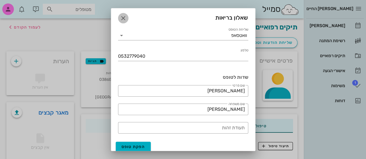
click at [124, 17] on icon "button" at bounding box center [123, 18] width 7 height 7
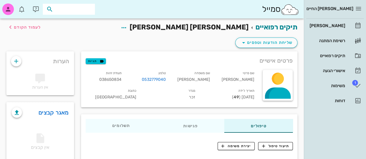
click at [63, 12] on input "text" at bounding box center [72, 9] width 37 height 8
type input "[PERSON_NAME]"
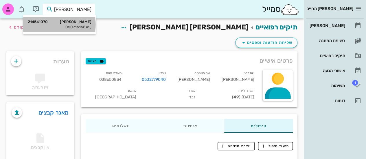
click at [66, 23] on div "[PERSON_NAME] 214541070" at bounding box center [60, 22] width 64 height 5
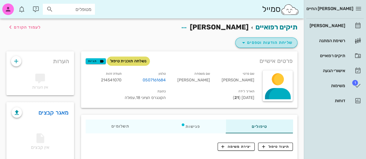
click at [277, 40] on span "שליחת הודעות וטפסים" at bounding box center [266, 42] width 52 height 7
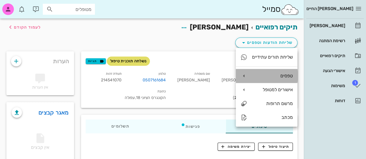
click at [249, 76] on div "טפסים" at bounding box center [267, 76] width 62 height 14
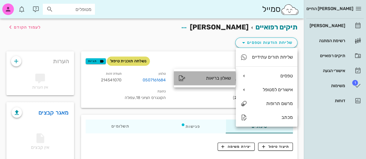
click at [227, 76] on div "שאלון בריאות" at bounding box center [210, 78] width 41 height 5
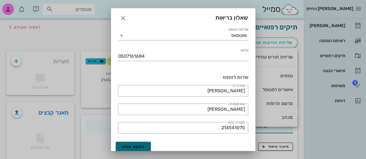
click at [137, 145] on span "הפקת טופס" at bounding box center [134, 147] width 24 height 5
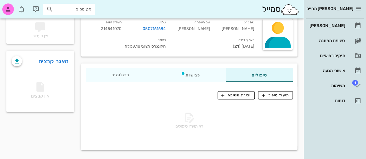
scroll to position [52, 0]
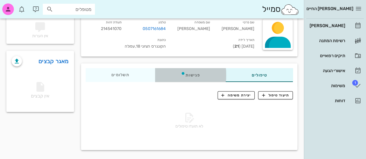
click at [175, 75] on div "פגישות" at bounding box center [190, 75] width 71 height 14
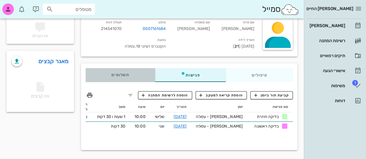
click at [128, 79] on div "תשלומים 0₪" at bounding box center [119, 75] width 69 height 14
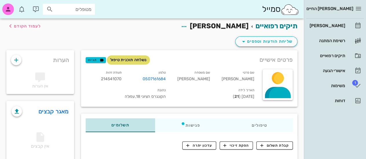
scroll to position [0, 0]
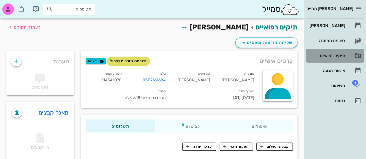
click at [327, 60] on div "תיקים רפואיים" at bounding box center [327, 55] width 37 height 9
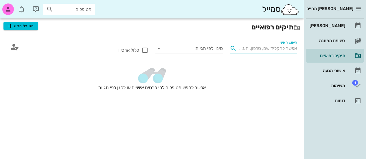
click at [263, 46] on input "חיפוש חופשי" at bounding box center [268, 48] width 58 height 9
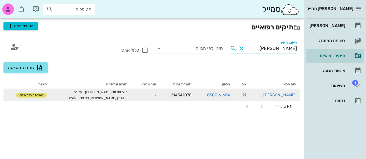
type input "[PERSON_NAME]"
click at [151, 98] on td "-" at bounding box center [146, 95] width 29 height 12
click at [285, 96] on link "[PERSON_NAME]" at bounding box center [279, 95] width 32 height 5
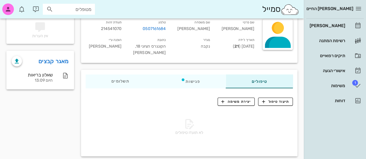
scroll to position [52, 0]
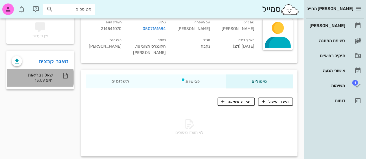
click at [43, 78] on div "היום 13:09" at bounding box center [32, 80] width 41 height 5
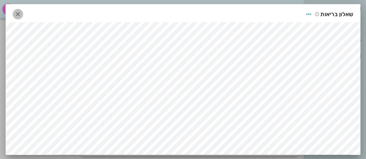
click at [17, 12] on icon "button" at bounding box center [17, 14] width 7 height 7
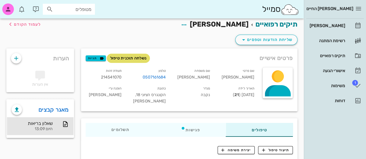
scroll to position [2, 0]
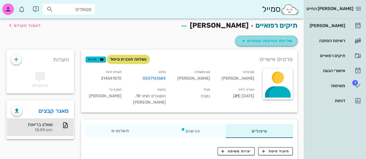
click at [250, 44] on span "שליחת הודעות וטפסים" at bounding box center [266, 41] width 52 height 7
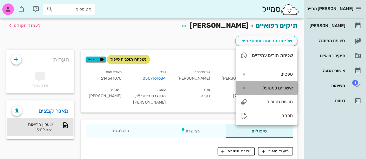
click at [264, 87] on div "אישורים למטופל" at bounding box center [272, 87] width 41 height 5
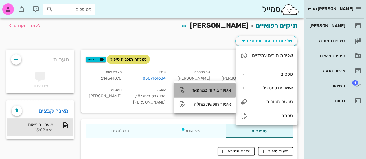
click at [223, 89] on div "אישור ביקור במרפאה" at bounding box center [210, 90] width 41 height 5
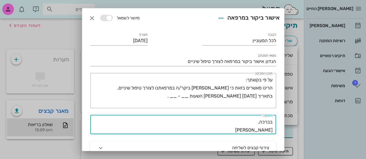
click at [267, 133] on textarea "בברכה, [PERSON_NAME]" at bounding box center [181, 126] width 182 height 16
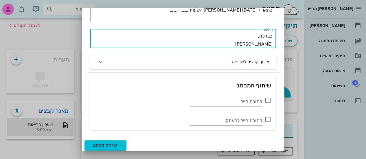
scroll to position [87, 0]
type textarea "בברכה, [PERSON_NAME]"
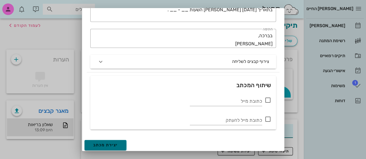
click at [115, 142] on button "יצירת מכתב" at bounding box center [106, 145] width 42 height 10
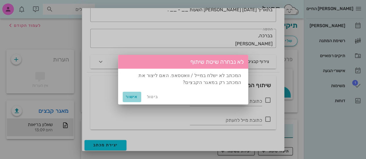
click at [131, 98] on span "אישור" at bounding box center [132, 97] width 14 height 5
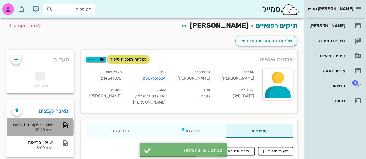
click at [43, 126] on div "אישור ביקור במרפאה" at bounding box center [32, 124] width 41 height 5
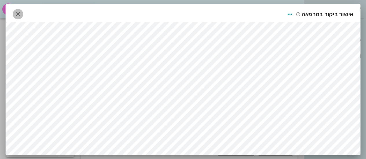
click at [14, 11] on icon "button" at bounding box center [17, 14] width 7 height 7
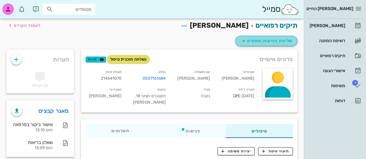
click at [272, 39] on span "שליחת הודעות וטפסים" at bounding box center [266, 41] width 52 height 7
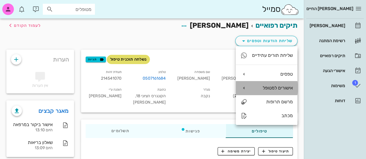
click at [252, 89] on div "אישורים למטופל" at bounding box center [267, 88] width 62 height 14
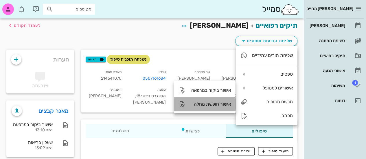
click at [213, 104] on div "אישור חופשת מחלה" at bounding box center [210, 104] width 41 height 5
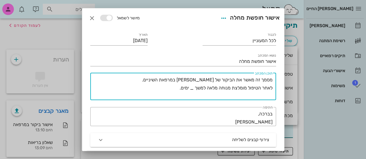
click at [192, 89] on textarea "מסמך זה מאשר את הביקור של [PERSON_NAME] במרפאת השיניים. לאחר הטיפול מומלצת מנוח…" at bounding box center [181, 88] width 181 height 24
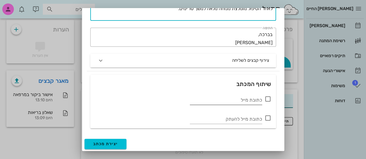
scroll to position [31, 0]
type textarea "מסמך זה מאשר את הביקור של [PERSON_NAME] במרפאת השיניים. לאחר הטיפול מומלצת מנוח…"
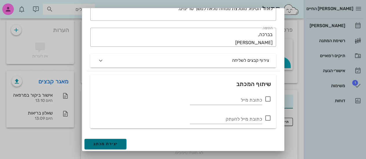
click at [112, 140] on button "יצירת מכתב" at bounding box center [106, 144] width 42 height 10
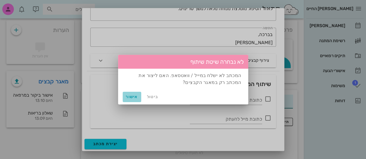
click at [133, 93] on button "אישור" at bounding box center [132, 97] width 19 height 10
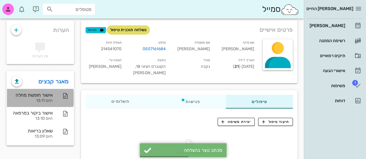
click at [43, 102] on div "היום 13:11" at bounding box center [32, 101] width 41 height 5
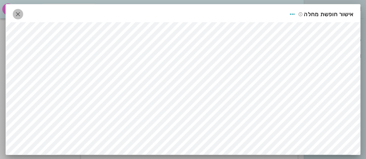
click at [15, 13] on icon "button" at bounding box center [17, 14] width 7 height 7
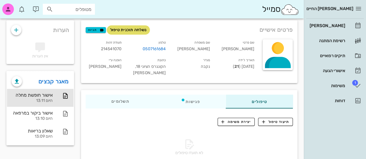
scroll to position [0, 0]
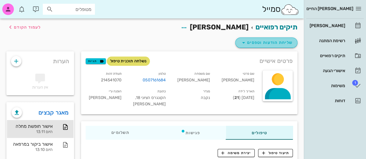
click at [248, 43] on span "שליחת הודעות וטפסים" at bounding box center [266, 42] width 52 height 7
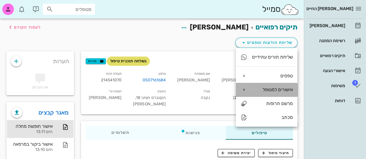
click at [262, 92] on div "אישורים למטופל" at bounding box center [272, 89] width 41 height 5
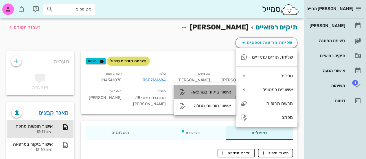
click at [214, 87] on div "אישור ביקור במרפאה" at bounding box center [205, 92] width 62 height 14
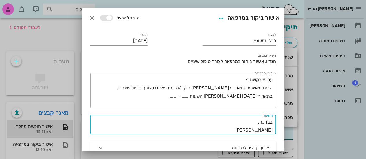
drag, startPoint x: 272, startPoint y: 130, endPoint x: 259, endPoint y: 131, distance: 13.3
click at [259, 131] on textarea "בברכה, [PERSON_NAME]" at bounding box center [181, 126] width 182 height 16
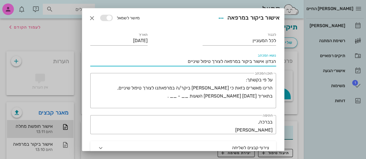
click at [240, 60] on input "הנדון: אישור ביקור במרפאה לצורך טיפול שיניים" at bounding box center [183, 61] width 186 height 9
drag, startPoint x: 189, startPoint y: 60, endPoint x: 212, endPoint y: 61, distance: 22.9
click at [212, 61] on input "הנדון: אישור ביקור במרפאה לצורך טיפול שיניים" at bounding box center [183, 61] width 186 height 9
type input "הנדון: אישור ביקור במרפאה לצורך"
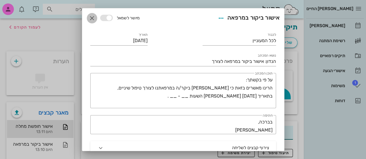
click at [95, 19] on icon "button" at bounding box center [92, 18] width 7 height 7
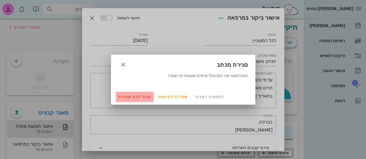
click at [139, 96] on span "סגור ללא שמירה" at bounding box center [135, 97] width 34 height 5
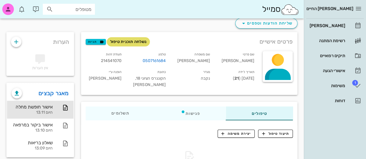
scroll to position [21, 0]
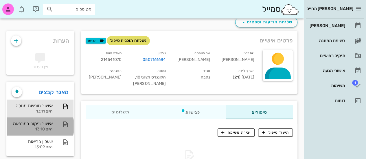
click at [44, 126] on div "אישור ביקור במרפאה" at bounding box center [32, 123] width 41 height 5
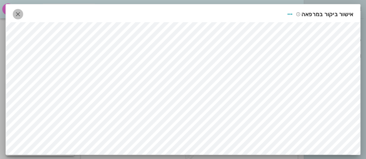
click at [16, 13] on icon "button" at bounding box center [17, 14] width 7 height 7
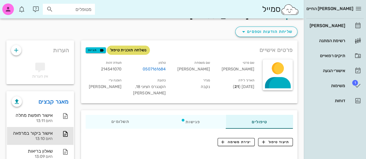
scroll to position [11, 0]
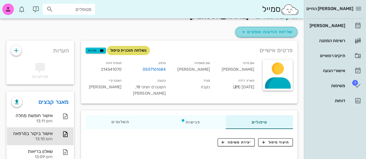
click at [265, 27] on button "שליחת הודעות וטפסים" at bounding box center [266, 32] width 62 height 10
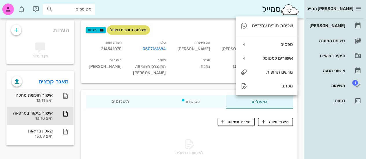
scroll to position [32, 0]
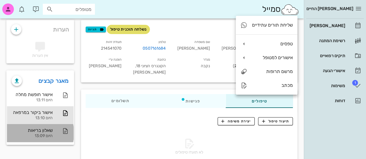
click at [41, 133] on div "שאלון בריאות" at bounding box center [32, 130] width 41 height 5
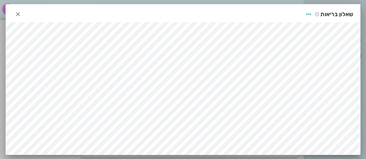
scroll to position [52, 0]
click at [15, 16] on icon "button" at bounding box center [17, 14] width 7 height 7
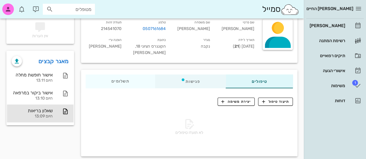
scroll to position [0, 0]
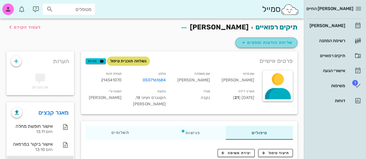
click at [275, 40] on span "שליחת הודעות וטפסים" at bounding box center [266, 42] width 52 height 7
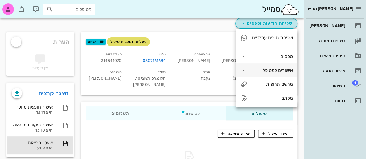
scroll to position [21, 0]
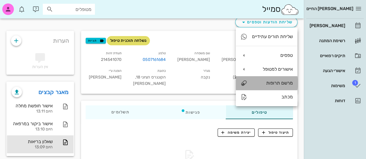
click at [267, 84] on div "מרשם תרופות" at bounding box center [272, 82] width 41 height 5
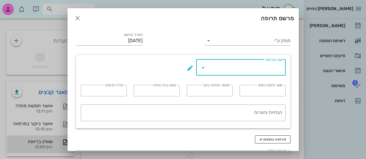
click at [258, 65] on input "שם התרופה" at bounding box center [245, 67] width 74 height 9
type input "רמדי"
click at [77, 19] on span "button" at bounding box center [77, 18] width 10 height 7
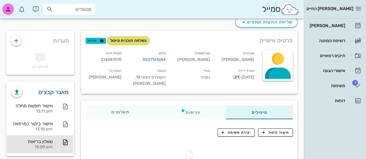
scroll to position [0, 0]
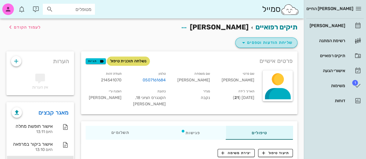
click at [284, 43] on span "שליחת הודעות וטפסים" at bounding box center [266, 42] width 52 height 7
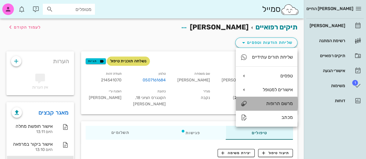
click at [260, 100] on div "מרשם תרופות" at bounding box center [267, 104] width 62 height 14
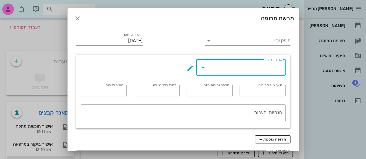
click at [254, 68] on input "שם התרופה" at bounding box center [245, 67] width 74 height 9
type input "רמדי"
click at [178, 55] on div "​ שם התרופה רמדי ​ משך טיפול בימים ​ מספר נטילות ביום ​ כמות בכל נטילה ​ סה"כ ל…" at bounding box center [183, 92] width 214 height 74
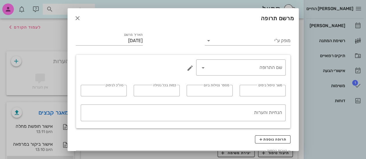
drag, startPoint x: 196, startPoint y: 67, endPoint x: 191, endPoint y: 67, distance: 4.9
click at [191, 67] on div "​ שם התרופה" at bounding box center [236, 69] width 99 height 19
click at [191, 67] on button "שם התרופה appended action" at bounding box center [190, 68] width 7 height 7
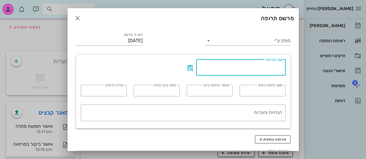
click at [222, 69] on input "שם התרופה" at bounding box center [241, 67] width 82 height 9
type input "ר"
type input "smell o 1\j"
click at [259, 87] on label "משך טיפול בימים" at bounding box center [270, 85] width 24 height 4
click at [259, 87] on input "משך טיפול בימים" at bounding box center [262, 90] width 39 height 9
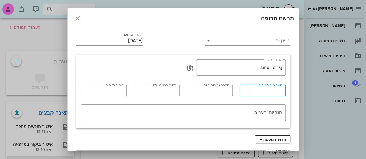
click at [264, 92] on input "משך טיפול בימים" at bounding box center [262, 90] width 39 height 9
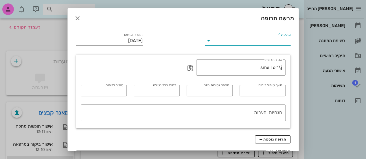
click at [267, 39] on input "מופק ע"י" at bounding box center [251, 40] width 77 height 9
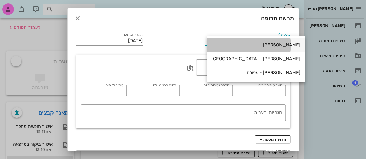
click at [273, 43] on div "[PERSON_NAME]" at bounding box center [256, 44] width 89 height 5
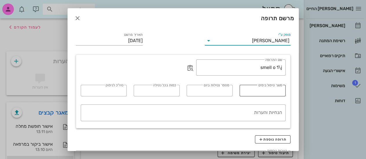
click at [273, 93] on input "משך טיפול בימים" at bounding box center [262, 90] width 39 height 9
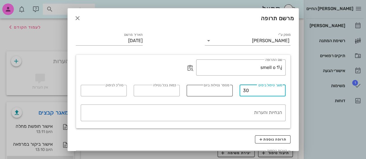
type input "30"
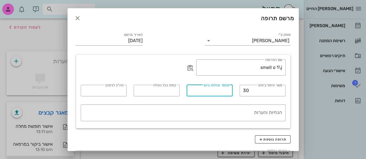
click at [215, 91] on input "מספר נטילות ביום" at bounding box center [209, 90] width 39 height 9
type input "2"
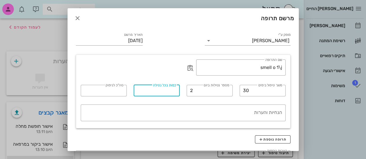
click at [175, 90] on input "כמות בכל נטילה" at bounding box center [156, 90] width 39 height 9
type input "1"
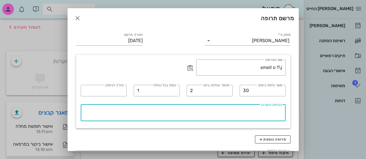
click at [234, 119] on textarea "הנחיות והערות" at bounding box center [181, 115] width 201 height 14
type textarea "h"
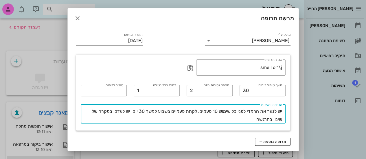
scroll to position [43, 0]
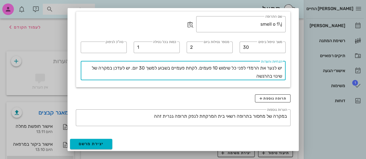
type textarea "יש לנער את הרמדי לפני כל שימוש 10 פעמים. לקחת פעמיים בשבוע למשך 30 יום. יש לעדכ…"
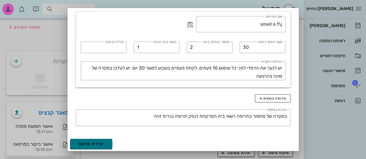
click at [104, 144] on span "יצירת מרשם" at bounding box center [91, 144] width 25 height 5
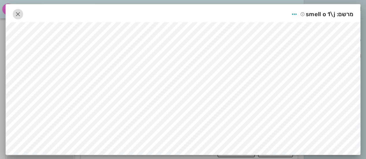
click at [16, 14] on icon "button" at bounding box center [17, 14] width 7 height 7
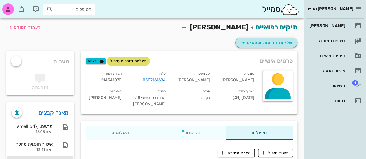
click at [263, 44] on span "שליחת הודעות וטפסים" at bounding box center [266, 42] width 52 height 7
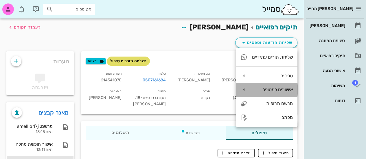
click at [279, 90] on div "אישורים למטופל" at bounding box center [272, 89] width 41 height 5
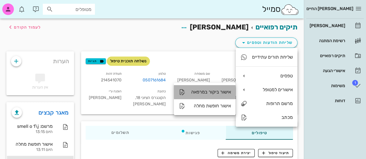
click at [215, 95] on div "אישור ביקור במרפאה" at bounding box center [210, 91] width 41 height 5
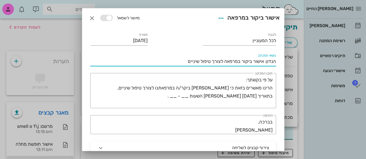
drag, startPoint x: 263, startPoint y: 61, endPoint x: 188, endPoint y: 59, distance: 75.6
click at [188, 59] on input "הנדון: אישור ביקור במרפאה לצורך טיפול שיניים" at bounding box center [183, 61] width 186 height 9
drag, startPoint x: 188, startPoint y: 59, endPoint x: 208, endPoint y: 60, distance: 20.0
click at [208, 60] on input "הנדון: אישור ביקור במרפאה לצורך טיפול שיניים" at bounding box center [183, 61] width 186 height 9
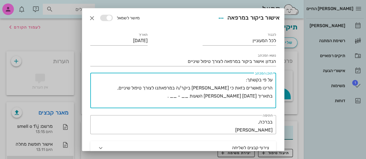
drag, startPoint x: 161, startPoint y: 88, endPoint x: 140, endPoint y: 85, distance: 20.8
click at [140, 85] on textarea "על פי בקשתך: הרינו מאשרים בזאת כי [PERSON_NAME] ביקר/ה במרפאתנו לצורך טיפול שינ…" at bounding box center [181, 92] width 181 height 32
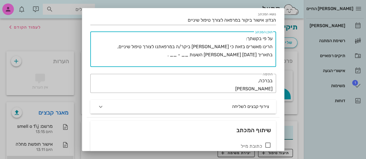
scroll to position [0, 0]
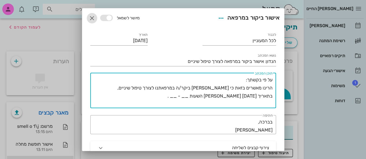
click at [96, 18] on icon "button" at bounding box center [92, 18] width 7 height 7
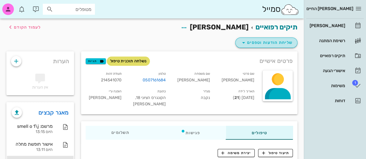
click at [260, 42] on span "שליחת הודעות וטפסים" at bounding box center [266, 42] width 52 height 7
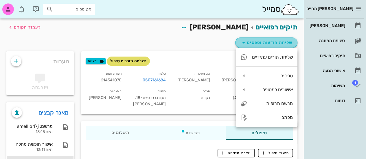
click at [254, 40] on span "שליחת הודעות וטפסים" at bounding box center [266, 42] width 52 height 7
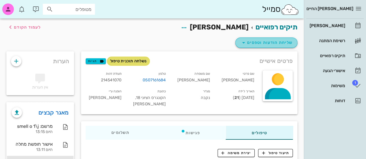
click at [254, 40] on span "שליחת הודעות וטפסים" at bounding box center [266, 42] width 52 height 7
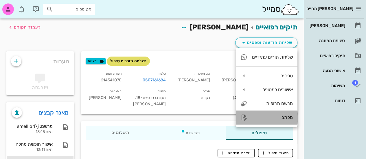
click at [264, 117] on div "מכתב" at bounding box center [272, 117] width 41 height 5
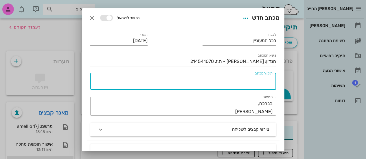
click at [261, 78] on textarea "תוכן המכתב" at bounding box center [181, 83] width 181 height 14
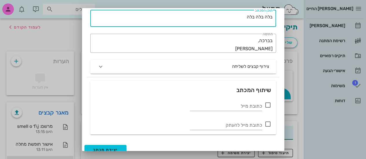
scroll to position [69, 0]
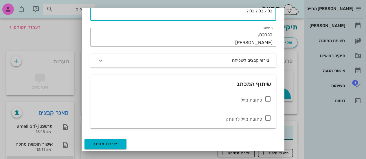
type textarea "בלה בלה בלה"
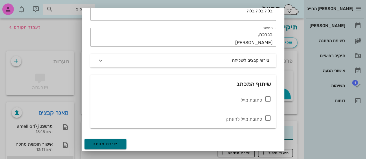
click at [124, 142] on button "יצירת מכתב" at bounding box center [106, 144] width 42 height 10
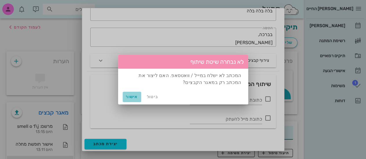
click at [129, 98] on span "אישור" at bounding box center [132, 97] width 14 height 5
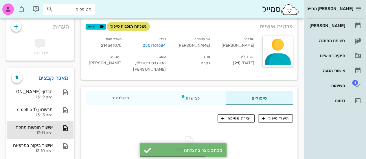
scroll to position [36, 0]
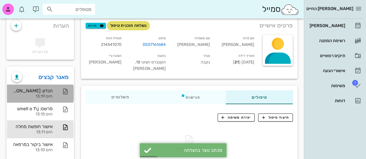
click at [54, 95] on div "הנדון: [PERSON_NAME] - ת.ז. 214541070 היום 13:19" at bounding box center [40, 94] width 67 height 18
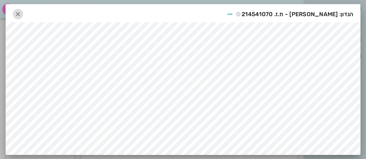
click at [14, 15] on icon "button" at bounding box center [17, 14] width 7 height 7
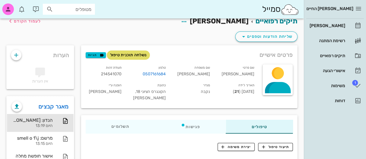
scroll to position [0, 0]
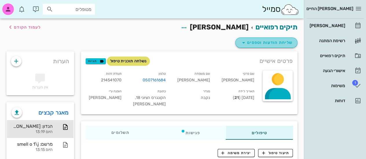
click at [280, 41] on span "שליחת הודעות וטפסים" at bounding box center [266, 42] width 52 height 7
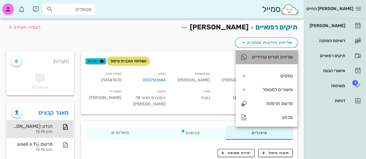
click at [269, 59] on div "שליחת תורים עתידיים" at bounding box center [272, 56] width 41 height 5
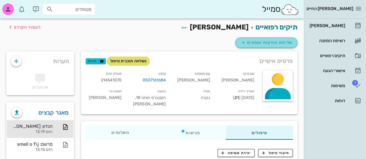
click at [275, 41] on span "שליחת הודעות וטפסים" at bounding box center [266, 42] width 52 height 7
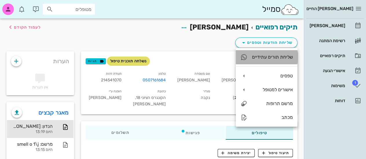
click at [274, 57] on div "שליחת תורים עתידיים" at bounding box center [272, 56] width 41 height 5
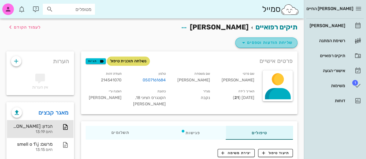
click at [281, 39] on button "שליחת הודעות וטפסים" at bounding box center [266, 43] width 62 height 10
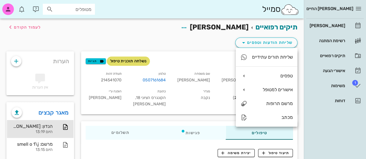
click at [170, 103] on div "כתובת הקונגרס הציוני 18 , [PERSON_NAME]" at bounding box center [148, 99] width 44 height 24
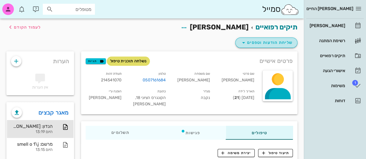
click at [284, 43] on span "שליחת הודעות וטפסים" at bounding box center [266, 42] width 52 height 7
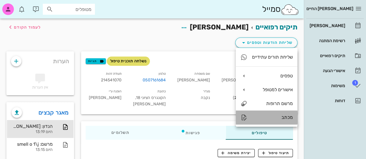
click at [288, 113] on div "מכתב" at bounding box center [267, 118] width 62 height 14
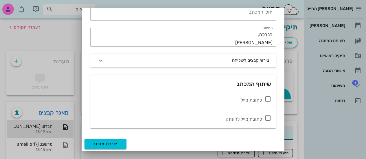
scroll to position [69, 0]
click at [122, 139] on button "יצירת מכתב" at bounding box center [106, 144] width 42 height 10
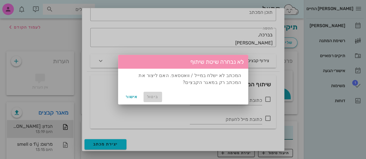
click at [155, 100] on button "ביטול" at bounding box center [153, 97] width 19 height 10
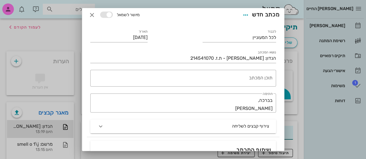
scroll to position [0, 0]
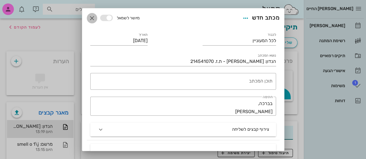
click at [95, 17] on icon "button" at bounding box center [92, 18] width 7 height 7
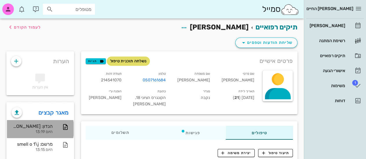
click at [60, 121] on div "הנדון: [PERSON_NAME] - ת.ז. 214541070 היום 13:19" at bounding box center [40, 129] width 67 height 18
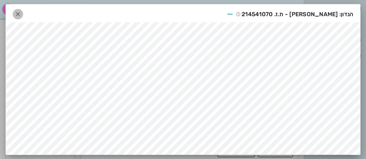
click at [15, 14] on icon "button" at bounding box center [17, 14] width 7 height 7
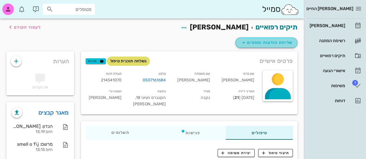
click at [253, 45] on span "שליחת הודעות וטפסים" at bounding box center [266, 42] width 52 height 7
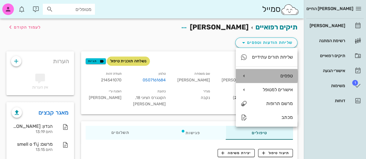
click at [256, 73] on div "טפסים" at bounding box center [272, 75] width 41 height 5
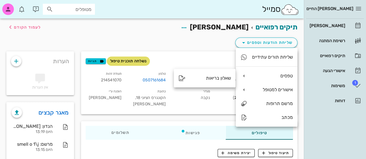
click at [192, 38] on div "שליחת הודעות וטפסים" at bounding box center [152, 43] width 298 height 15
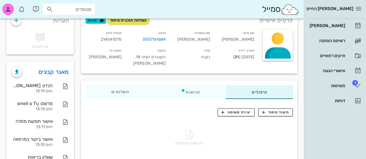
scroll to position [63, 0]
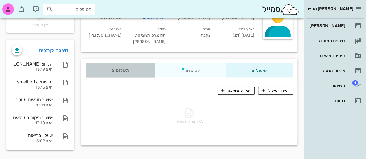
click at [127, 69] on span "תשלומים 0₪" at bounding box center [120, 71] width 18 height 4
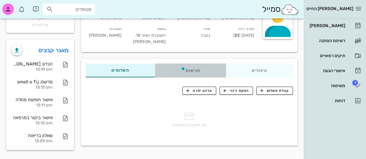
click at [186, 64] on div "פגישות" at bounding box center [190, 71] width 71 height 14
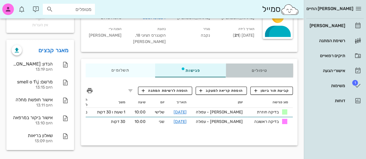
click at [261, 65] on div "טיפולים" at bounding box center [259, 71] width 67 height 14
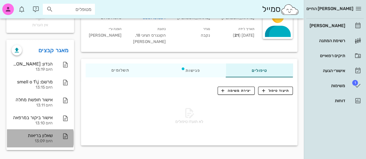
click at [45, 140] on div "היום 13:09" at bounding box center [32, 141] width 41 height 5
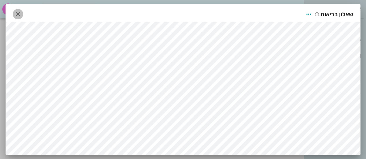
click at [17, 15] on icon "button" at bounding box center [17, 14] width 7 height 7
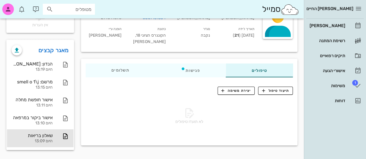
scroll to position [0, 0]
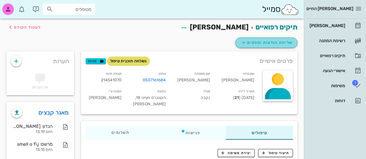
click at [259, 48] on button "שליחת הודעות וטפסים" at bounding box center [266, 43] width 62 height 10
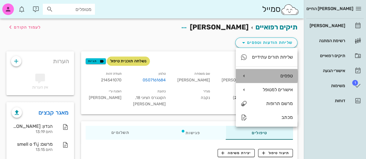
click at [268, 80] on div "טפסים" at bounding box center [267, 76] width 62 height 14
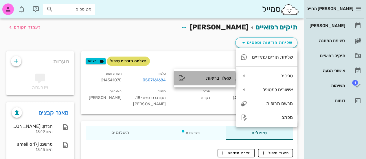
click at [221, 77] on div "שאלון בריאות" at bounding box center [210, 78] width 41 height 5
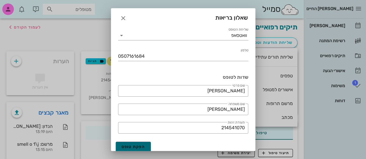
click at [148, 144] on button "הפקת טופס" at bounding box center [133, 147] width 35 height 10
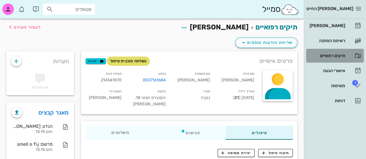
click at [322, 56] on div "תיקים רפואיים" at bounding box center [327, 56] width 37 height 5
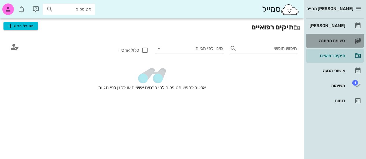
click at [326, 38] on div "רשימת המתנה" at bounding box center [327, 40] width 37 height 9
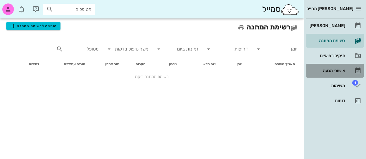
click at [323, 70] on div "אישורי הגעה" at bounding box center [327, 71] width 37 height 5
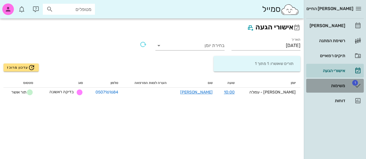
click at [323, 86] on div "משימות" at bounding box center [327, 86] width 37 height 5
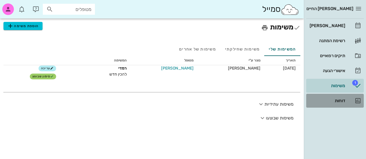
click at [324, 104] on div "דוחות" at bounding box center [327, 100] width 37 height 9
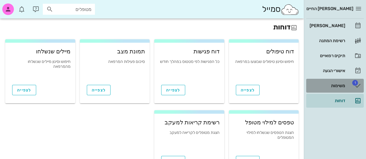
click at [326, 87] on div "משימות" at bounding box center [327, 86] width 37 height 5
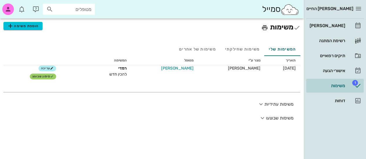
click at [278, 24] on h2 "משימות הוספת משימה" at bounding box center [151, 27] width 297 height 11
click at [274, 49] on div "המשימות שלי" at bounding box center [282, 49] width 36 height 14
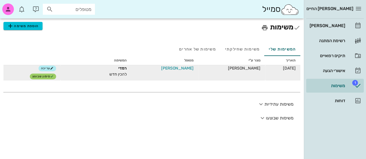
drag, startPoint x: 238, startPoint y: 70, endPoint x: 216, endPoint y: 74, distance: 21.9
click at [216, 74] on td "[PERSON_NAME]" at bounding box center [231, 72] width 67 height 15
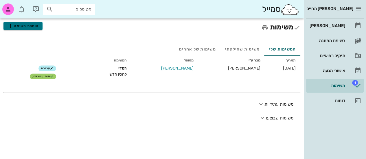
click at [31, 26] on span "הוספת משימה" at bounding box center [23, 26] width 32 height 7
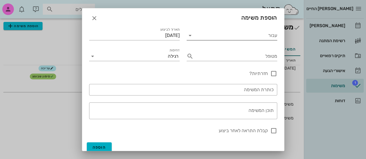
click at [211, 37] on input "עבור" at bounding box center [236, 35] width 82 height 9
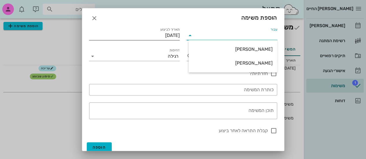
click at [140, 35] on input "[DATE]" at bounding box center [134, 35] width 91 height 9
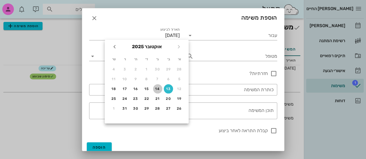
click at [155, 91] on div "14" at bounding box center [157, 89] width 9 height 4
type input "[DATE]"
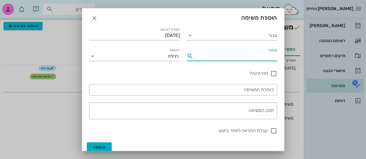
click at [263, 52] on input "מטופל" at bounding box center [236, 56] width 81 height 9
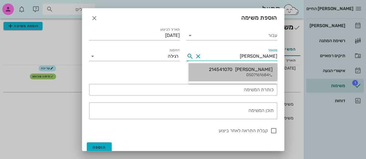
click at [254, 71] on div "[PERSON_NAME] 214541070" at bounding box center [241, 69] width 64 height 5
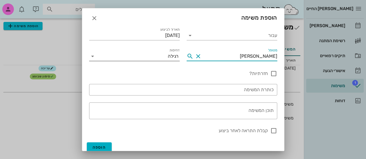
type input "[PERSON_NAME]"
click at [170, 56] on div "רגילה" at bounding box center [173, 56] width 11 height 5
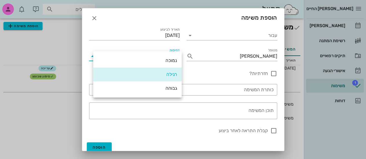
click at [206, 77] on div "חזרה כל שבוע" at bounding box center [182, 73] width 65 height 16
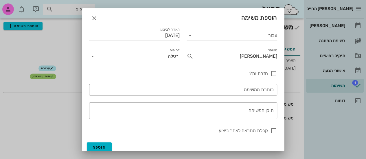
click at [268, 75] on label "חזרתיות?" at bounding box center [243, 74] width 49 height 6
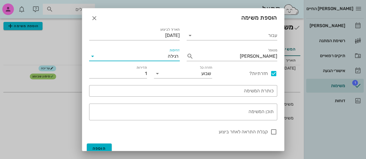
click at [168, 55] on input "דחיפות" at bounding box center [132, 56] width 71 height 9
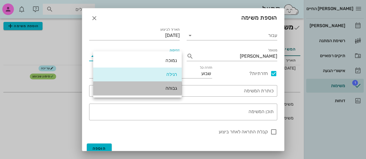
click at [170, 86] on div "גבוהה" at bounding box center [137, 88] width 79 height 5
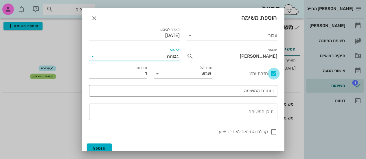
click at [275, 72] on div at bounding box center [274, 74] width 10 height 10
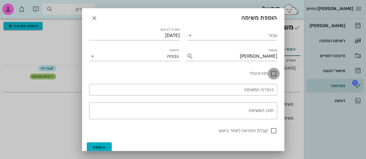
click at [275, 72] on div at bounding box center [274, 74] width 10 height 10
checkbox input "true"
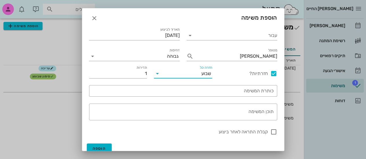
click at [165, 74] on input "חזרה כל" at bounding box center [181, 73] width 39 height 9
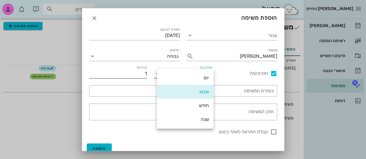
click at [130, 74] on input "1" at bounding box center [118, 73] width 58 height 9
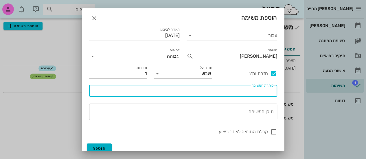
click at [223, 89] on input "כותרת המשימה" at bounding box center [183, 91] width 181 height 9
type input "מ"
drag, startPoint x: 232, startPoint y: 91, endPoint x: 297, endPoint y: 92, distance: 64.2
click at [297, 92] on div "[PERSON_NAME] החיים יומן מרפאה רשימת המתנה תיקים רפואיים אישורי הגעה 1 משימות ד…" at bounding box center [183, 79] width 366 height 159
type input "מ.ש"
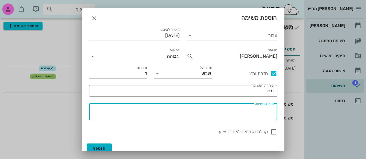
click at [249, 113] on textarea "תוכן המשימה" at bounding box center [181, 114] width 183 height 14
drag, startPoint x: 258, startPoint y: 110, endPoint x: 316, endPoint y: 107, distance: 58.3
click at [316, 107] on div "[PERSON_NAME] החיים יומן מרפאה רשימת המתנה תיקים רפואיים אישורי הגעה 1 משימות ד…" at bounding box center [183, 79] width 366 height 159
type textarea "תתחדשי על המערכת"
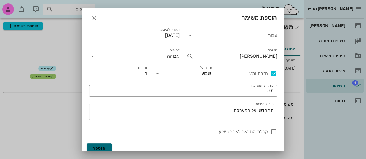
click at [111, 147] on button "הוספה" at bounding box center [99, 149] width 25 height 10
click at [217, 34] on input "עבור" at bounding box center [236, 35] width 82 height 9
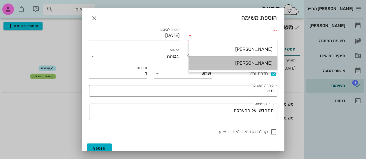
click at [260, 63] on div "[PERSON_NAME]" at bounding box center [232, 62] width 79 height 5
type input "[PERSON_NAME]"
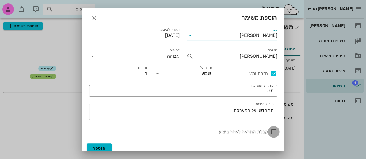
click at [273, 133] on div at bounding box center [274, 132] width 10 height 10
checkbox input "true"
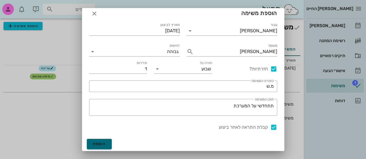
click at [112, 145] on button "הוספה" at bounding box center [99, 144] width 25 height 10
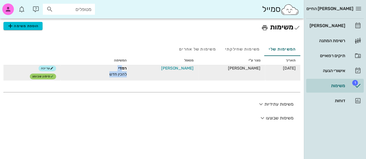
drag, startPoint x: 137, startPoint y: 67, endPoint x: 117, endPoint y: 73, distance: 21.1
click at [117, 73] on div "רמדי להכין חדש" at bounding box center [95, 71] width 61 height 12
click at [127, 68] on div "רמדי" at bounding box center [95, 68] width 61 height 6
drag, startPoint x: 139, startPoint y: 68, endPoint x: 116, endPoint y: 71, distance: 23.4
click at [116, 71] on div "רמדי להכין חדש" at bounding box center [95, 71] width 61 height 12
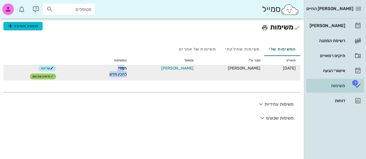
click at [127, 71] on div "רמדי להכין חדש" at bounding box center [95, 71] width 61 height 12
click at [54, 76] on span "סימון שבוצע" at bounding box center [42, 76] width 21 height 3
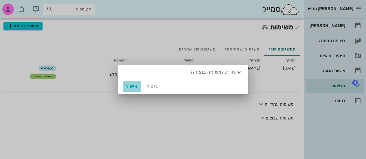
click at [134, 87] on span "אישור" at bounding box center [132, 86] width 14 height 5
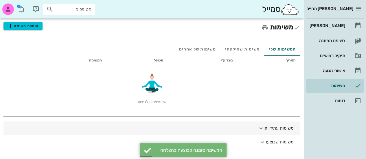
click at [278, 126] on button "משימות עתידיות" at bounding box center [151, 129] width 297 height 14
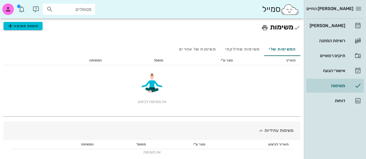
scroll to position [28, 0]
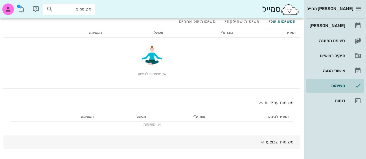
click at [274, 142] on button "משימות שבוצעו" at bounding box center [151, 143] width 297 height 14
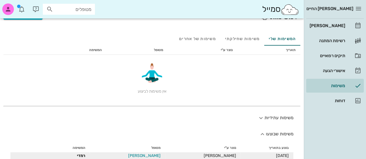
scroll to position [10, 0]
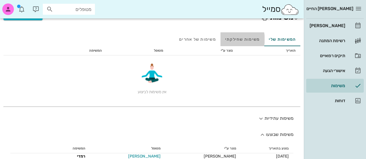
click at [243, 38] on div "משימות שחילקתי" at bounding box center [243, 39] width 44 height 14
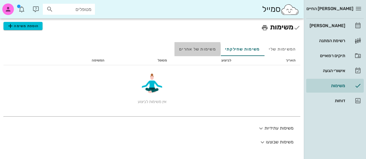
click at [202, 47] on div "משימות של אחרים" at bounding box center [198, 49] width 46 height 14
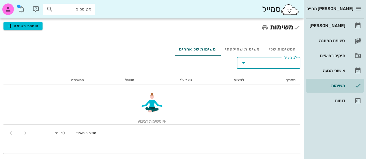
click at [276, 66] on input "לביצוע ע״י" at bounding box center [272, 62] width 47 height 9
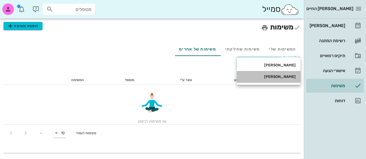
click at [286, 82] on div "[PERSON_NAME]" at bounding box center [269, 77] width 64 height 12
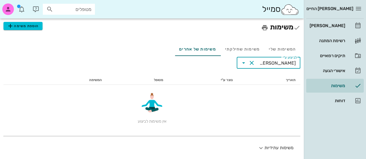
scroll to position [20, 0]
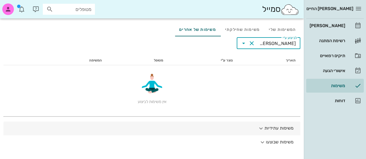
click at [268, 125] on button "משימות עתידיות" at bounding box center [151, 129] width 297 height 14
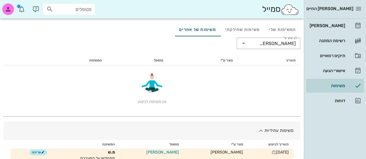
scroll to position [50, 0]
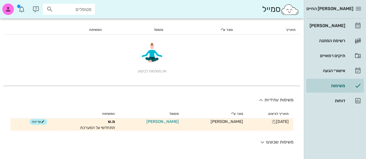
drag, startPoint x: 268, startPoint y: 122, endPoint x: 273, endPoint y: 122, distance: 4.6
click at [273, 122] on span "[DATE]" at bounding box center [279, 122] width 17 height 5
click at [188, 70] on div "אין משימות לביצוע" at bounding box center [152, 56] width 288 height 35
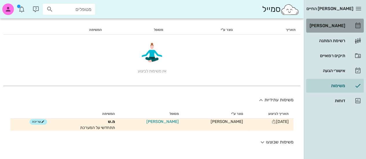
click at [339, 24] on div "[PERSON_NAME]" at bounding box center [327, 25] width 37 height 5
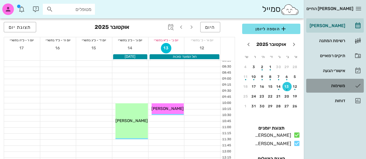
click at [340, 87] on div "משימות" at bounding box center [327, 86] width 37 height 5
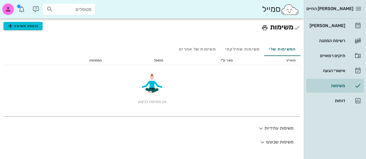
drag, startPoint x: 233, startPoint y: 61, endPoint x: 223, endPoint y: 66, distance: 10.9
click at [223, 66] on table "תאריך נוצר ע"י מטופל המשימה אין משימות לביצוע" at bounding box center [151, 80] width 297 height 49
